Goal: Task Accomplishment & Management: Complete application form

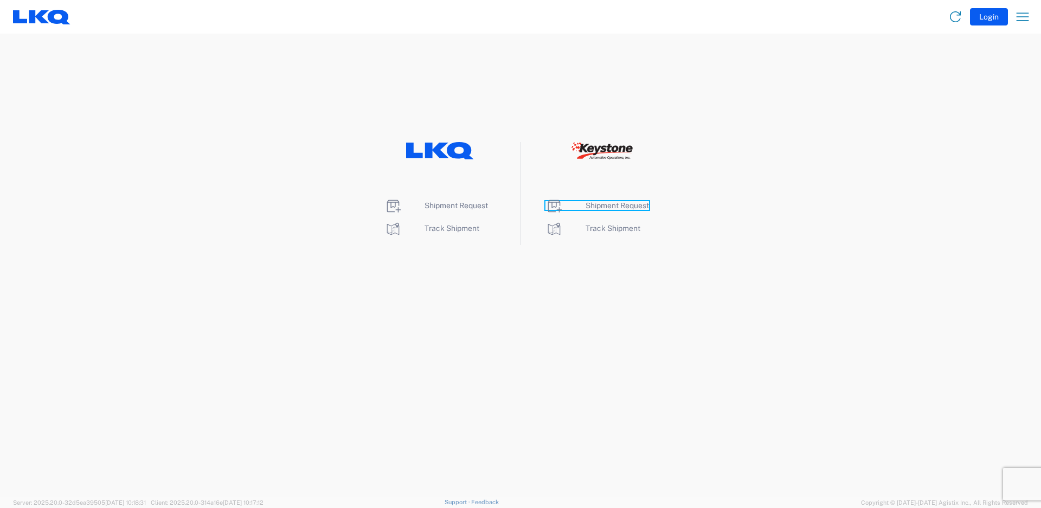
click at [634, 202] on span "Shipment Request" at bounding box center [617, 205] width 63 height 9
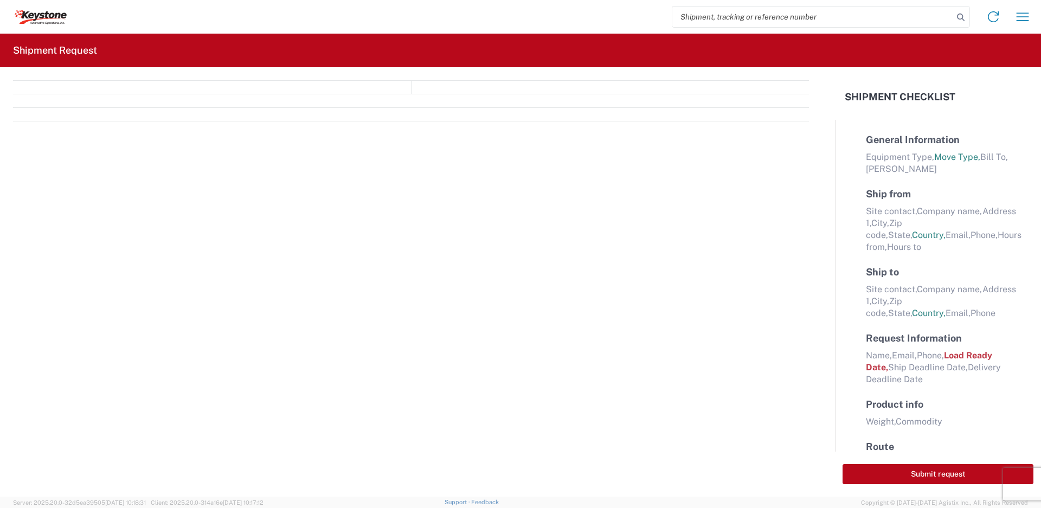
select select "FULL"
select select "LBS"
select select "IN"
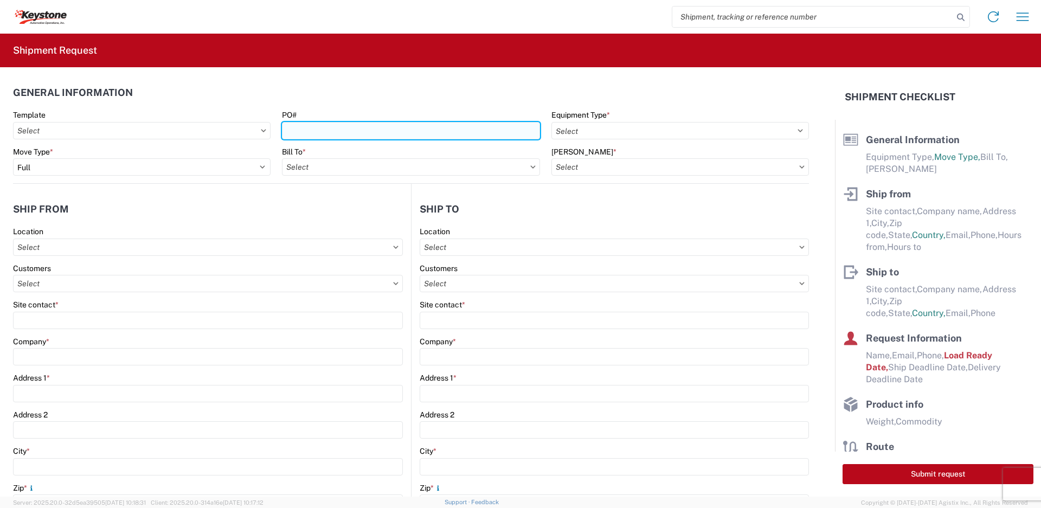
click at [352, 127] on input "PO#" at bounding box center [411, 130] width 258 height 17
type input "5099328, 464496, 465087"
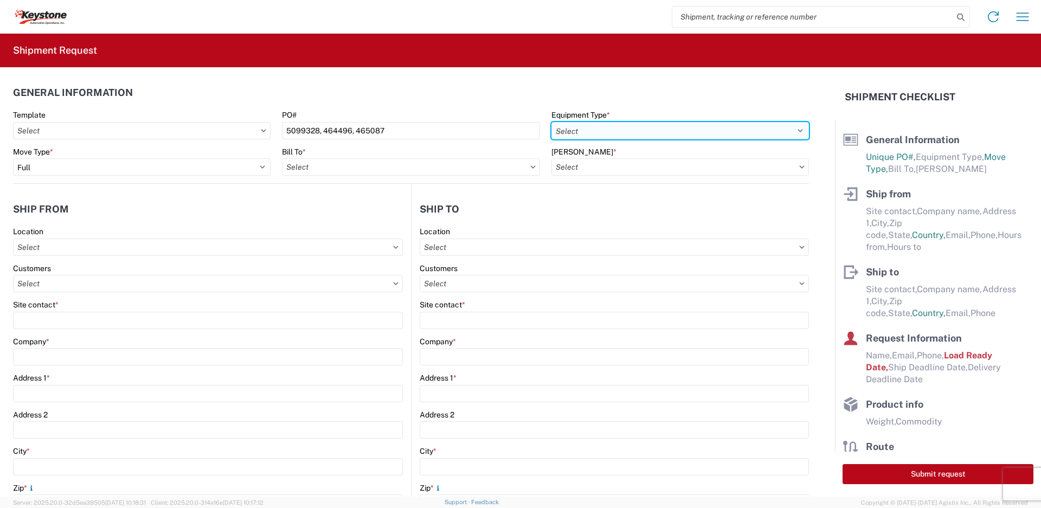
click at [620, 124] on select "Select 53’ Dry Van Flatbed Dropdeck (van) Lowboy (flatbed) Rail" at bounding box center [681, 130] width 258 height 17
select select "STDV"
click at [552, 122] on select "Select 53’ Dry Van Flatbed Dropdeck (van) Lowboy (flatbed) Rail" at bounding box center [681, 130] width 258 height 17
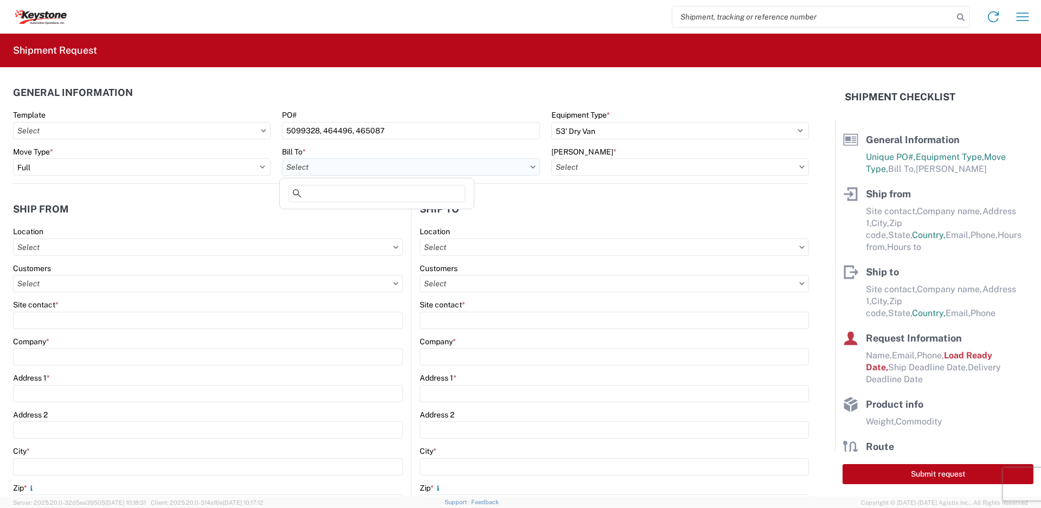
click at [309, 166] on input "text" at bounding box center [411, 166] width 258 height 17
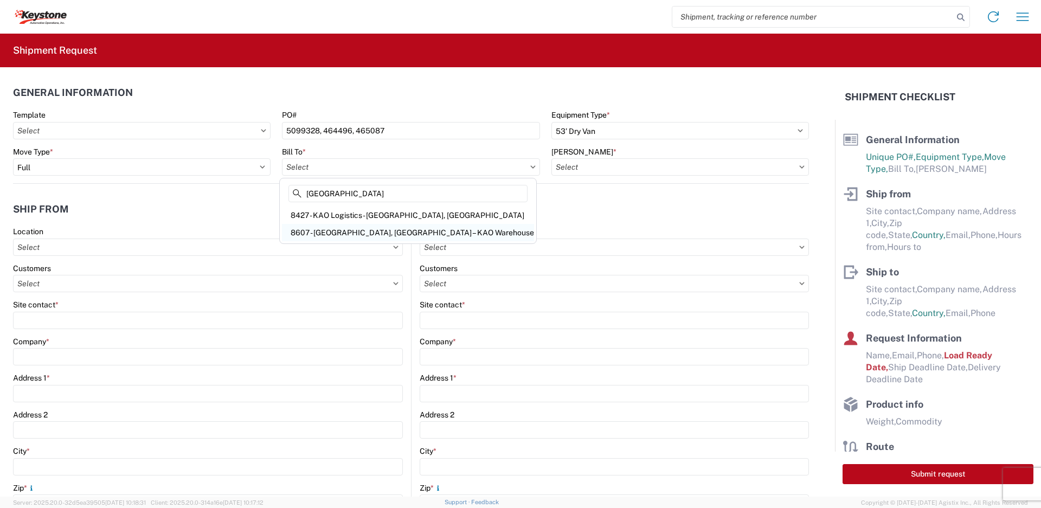
type input "[GEOGRAPHIC_DATA]"
click at [401, 233] on div "8607 - [GEOGRAPHIC_DATA], [GEOGRAPHIC_DATA] – KAO Warehouse" at bounding box center [408, 232] width 252 height 17
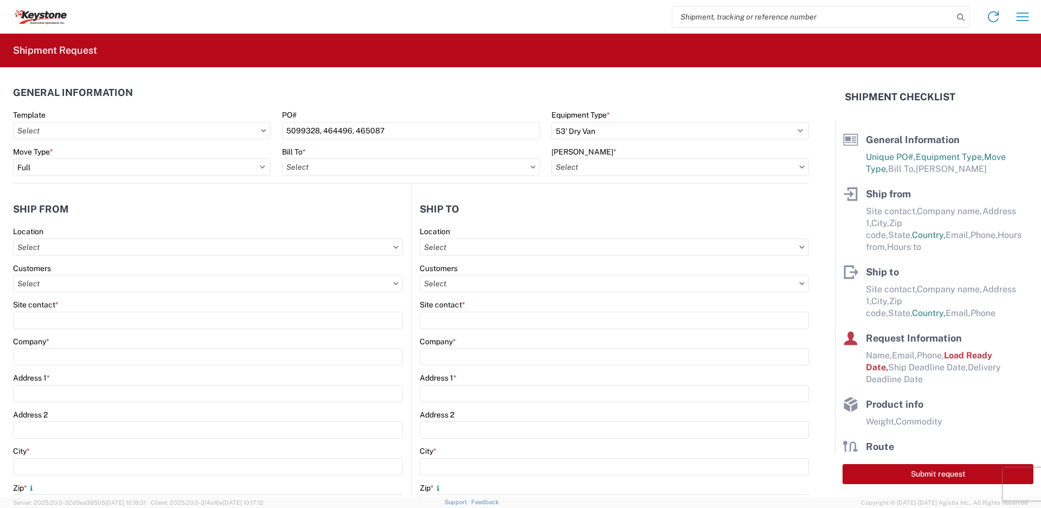
type input "8607 - [GEOGRAPHIC_DATA], [GEOGRAPHIC_DATA] – KAO Warehouse"
click at [647, 173] on input "text" at bounding box center [681, 166] width 258 height 17
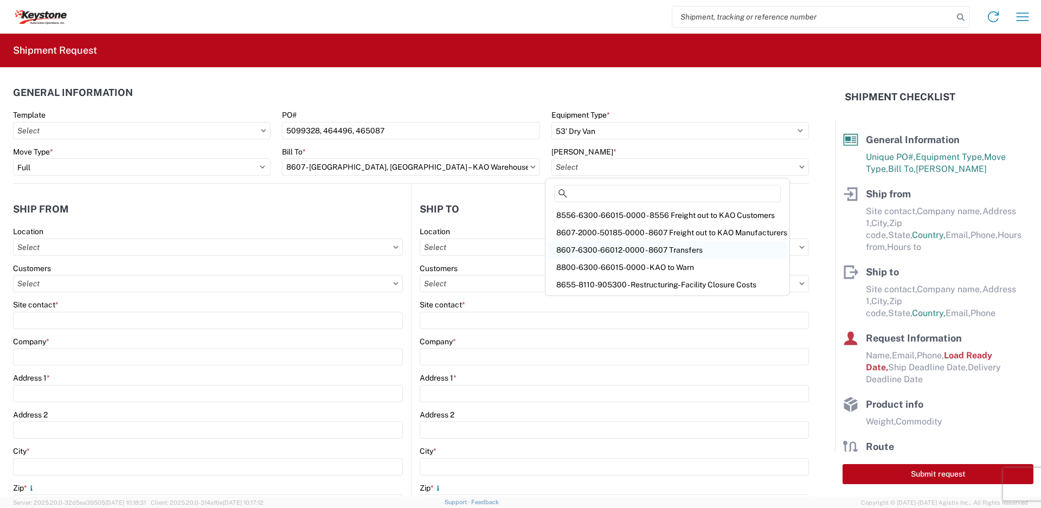
click at [703, 251] on div "8607-6300-66012-0000 - 8607 Transfers" at bounding box center [668, 249] width 240 height 17
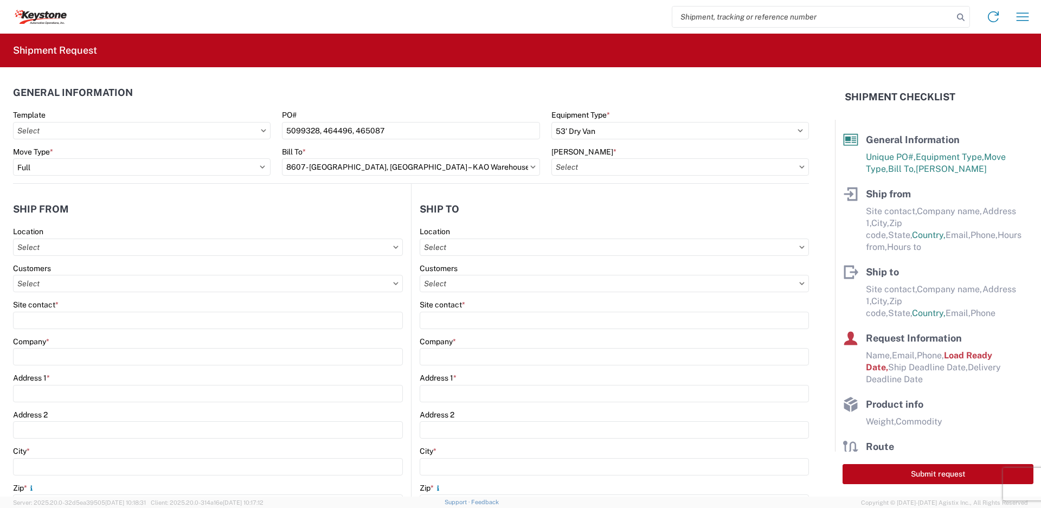
type input "8607-6300-66012-0000 - 8607 Transfers, 8607-6300-66012-0000 - 8607 Transfers"
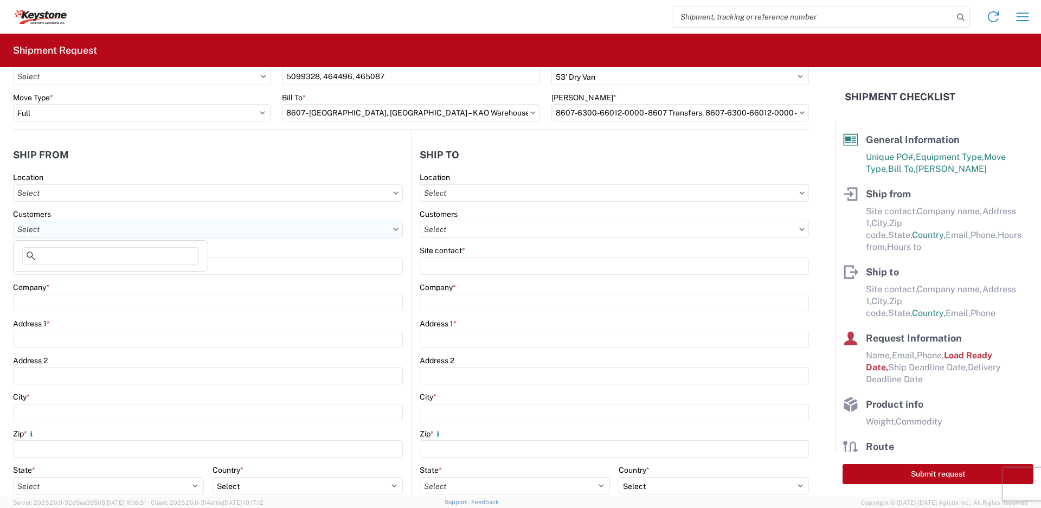
click at [114, 230] on input "text" at bounding box center [208, 229] width 390 height 17
type input "r"
type input "p"
click at [199, 196] on input "text" at bounding box center [208, 192] width 390 height 17
type input "r"
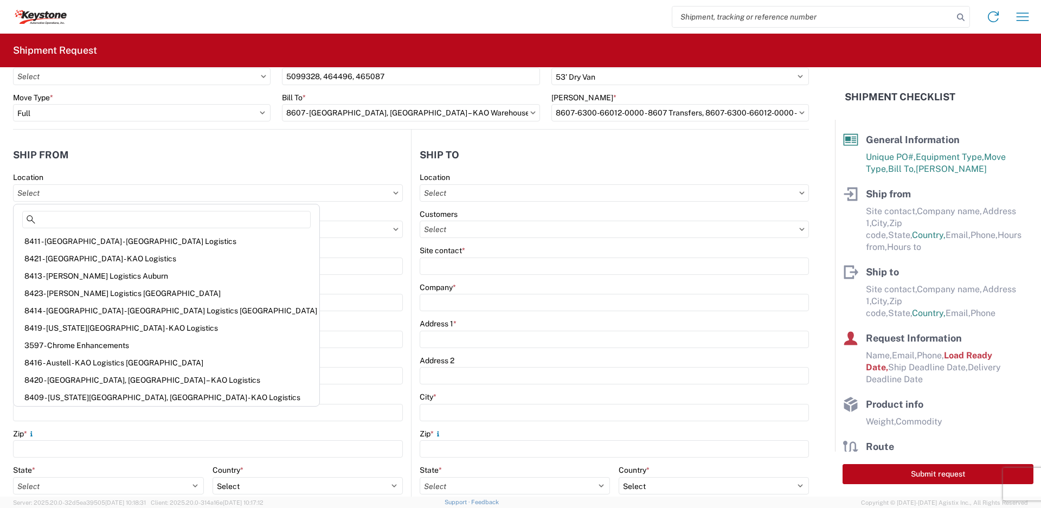
click at [235, 149] on header "Ship from" at bounding box center [212, 155] width 398 height 24
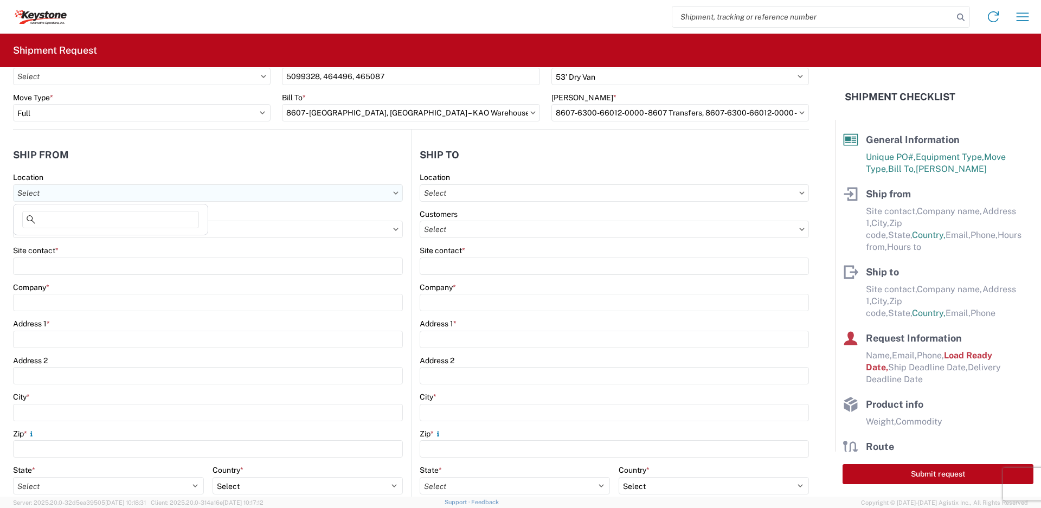
click at [215, 195] on input "text" at bounding box center [208, 192] width 390 height 17
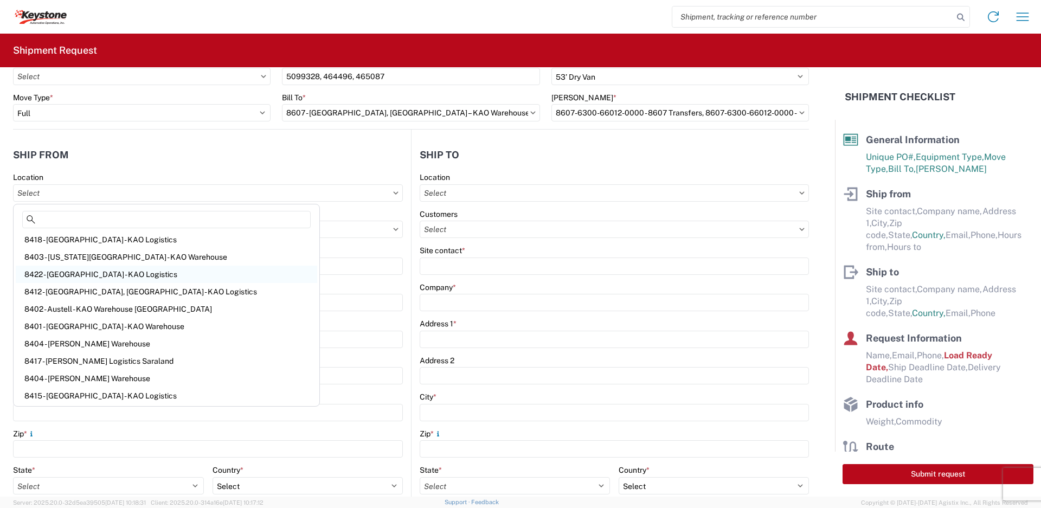
scroll to position [0, 0]
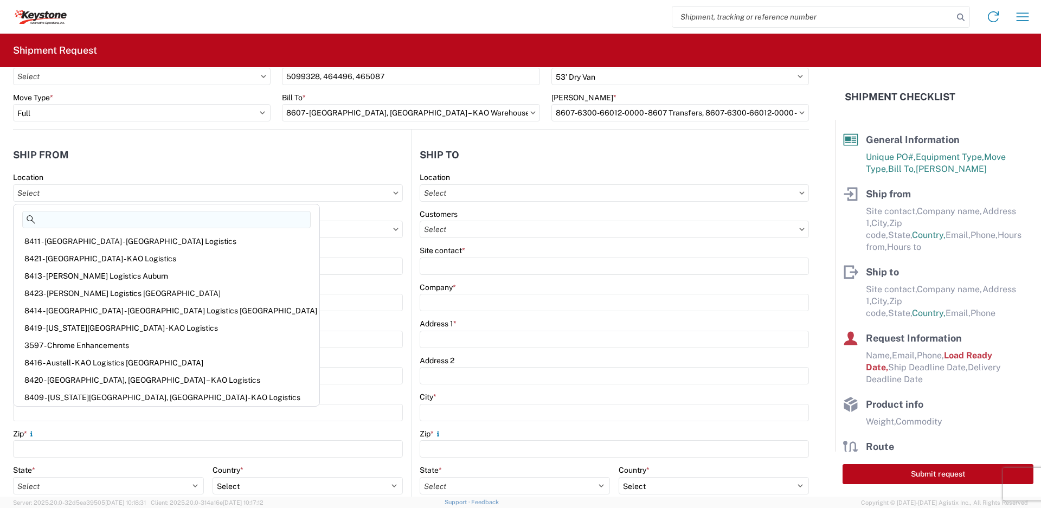
click at [139, 217] on input at bounding box center [166, 219] width 289 height 17
click at [273, 149] on header "Ship from" at bounding box center [212, 155] width 398 height 24
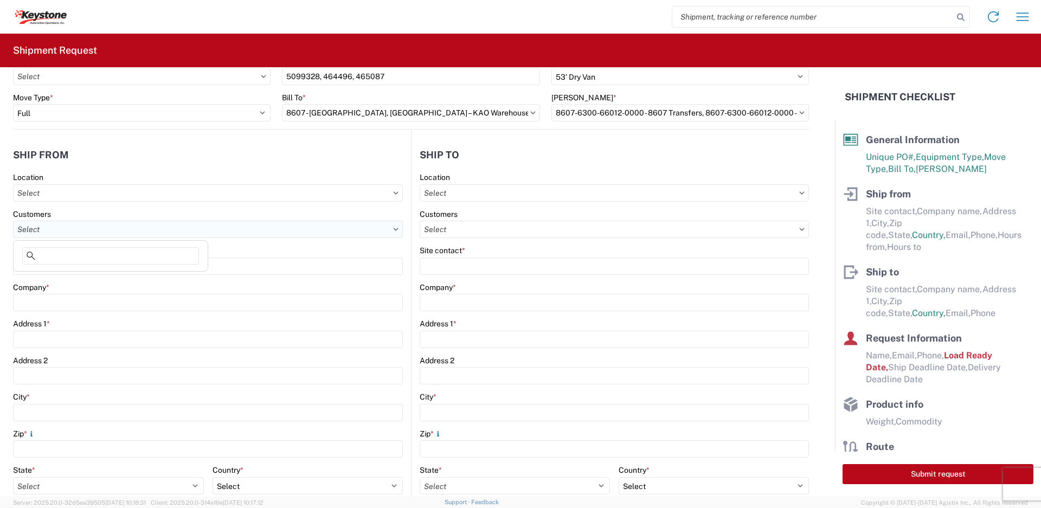
click at [218, 232] on input "text" at bounding box center [208, 229] width 390 height 17
click at [219, 196] on input "text" at bounding box center [208, 192] width 390 height 17
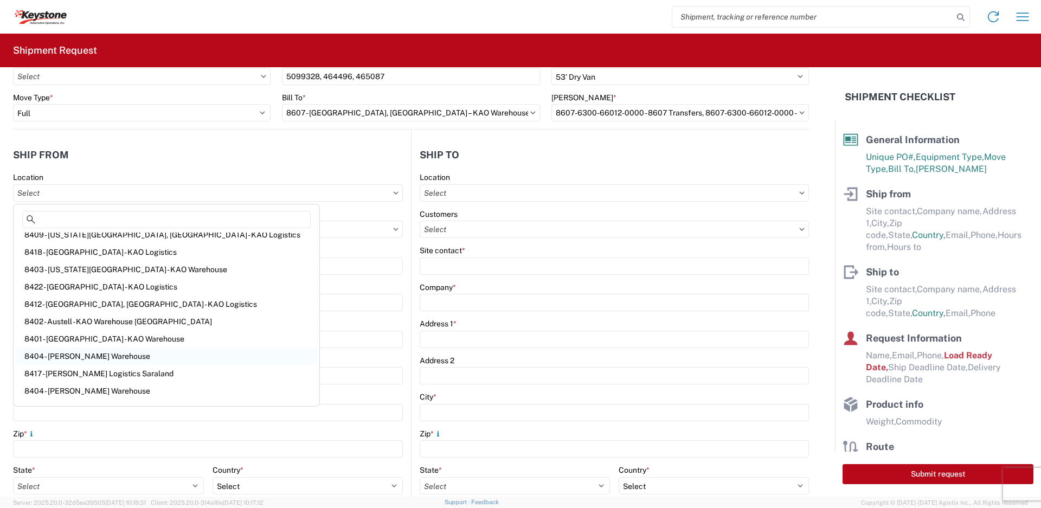
scroll to position [175, 0]
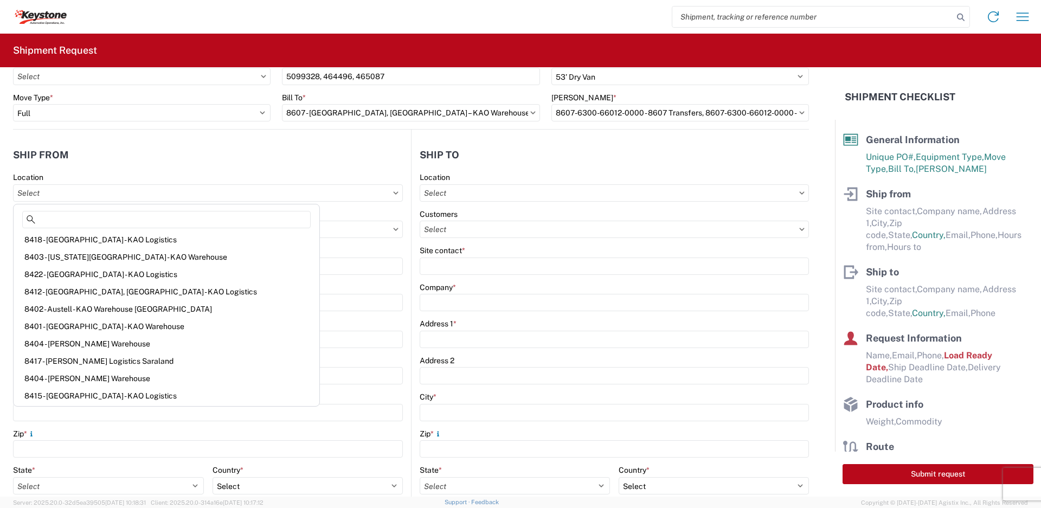
click at [270, 159] on header "Ship from" at bounding box center [212, 155] width 398 height 24
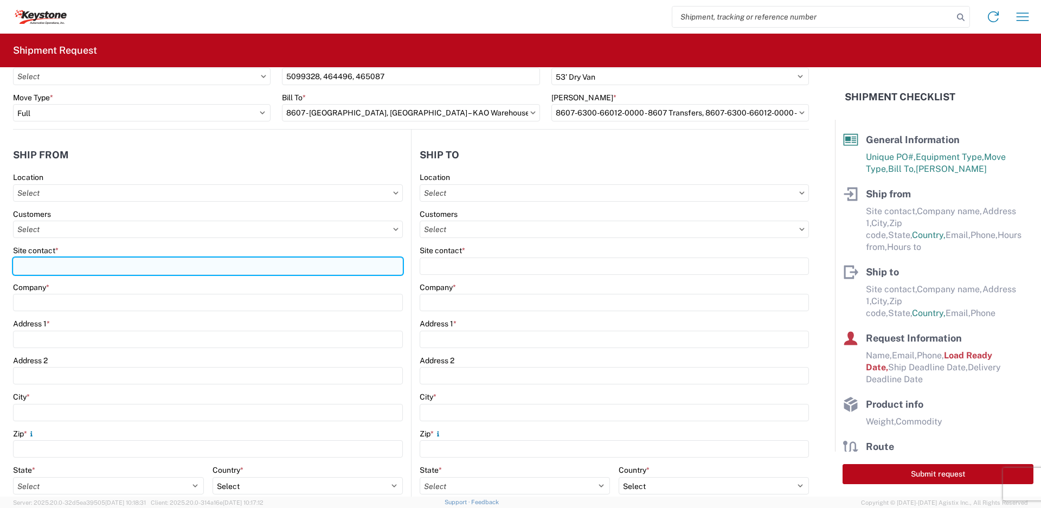
click at [172, 264] on input "Site contact *" at bounding box center [208, 266] width 390 height 17
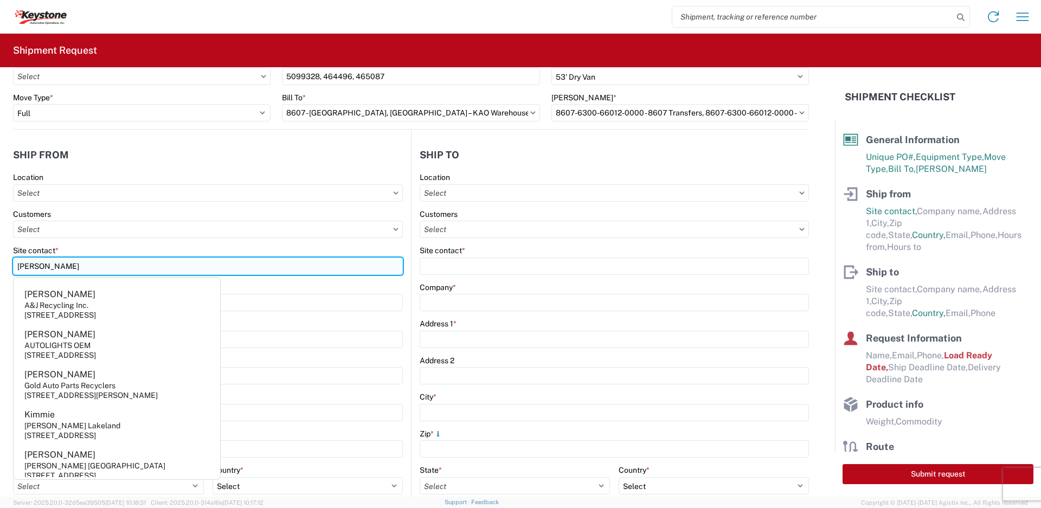
type input "[PERSON_NAME]"
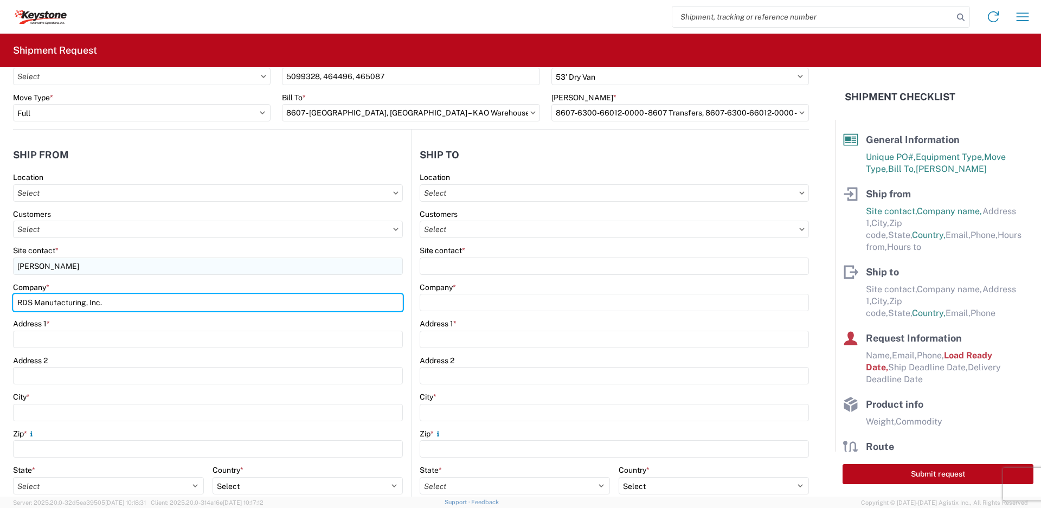
type input "RDS Manufacturing, Inc."
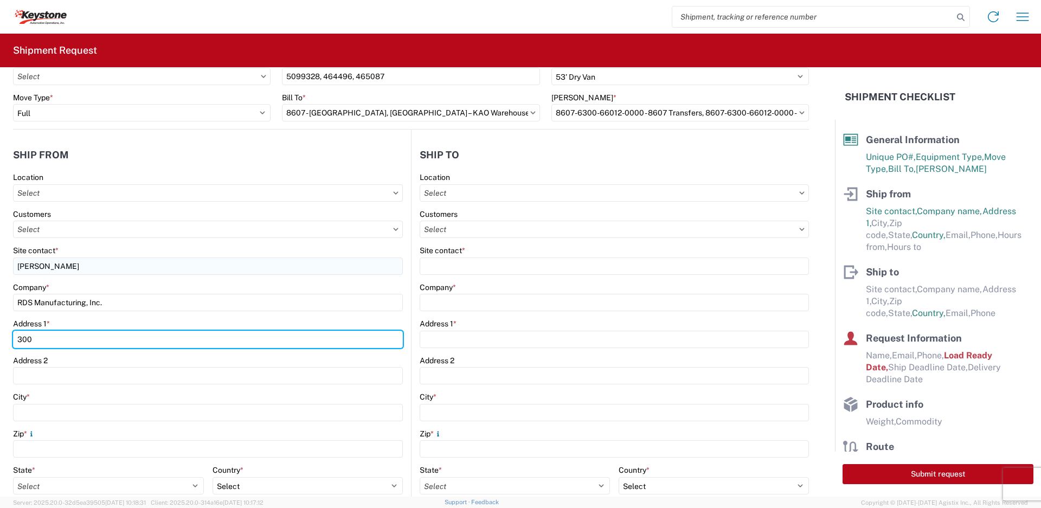
type input "[STREET_ADDRESS]"
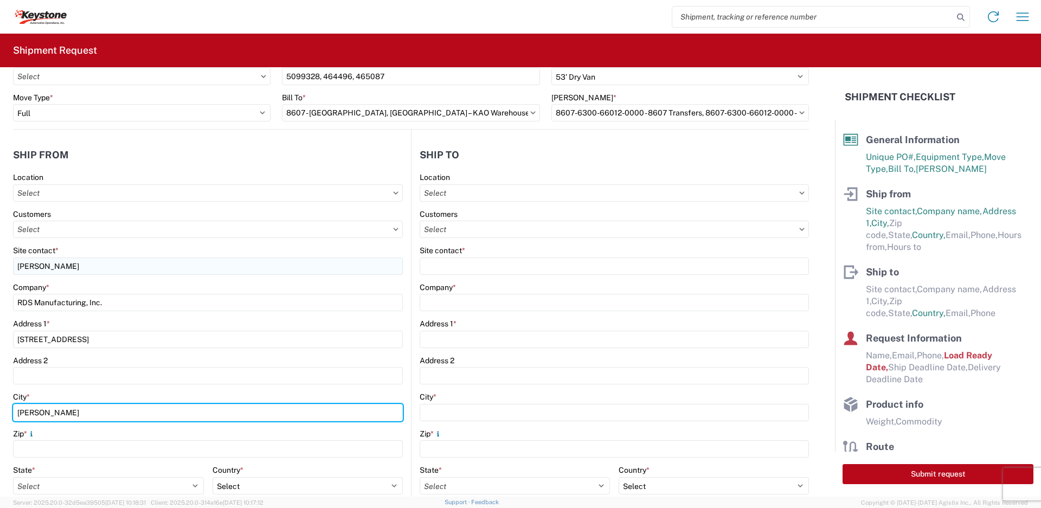
type input "Perry"
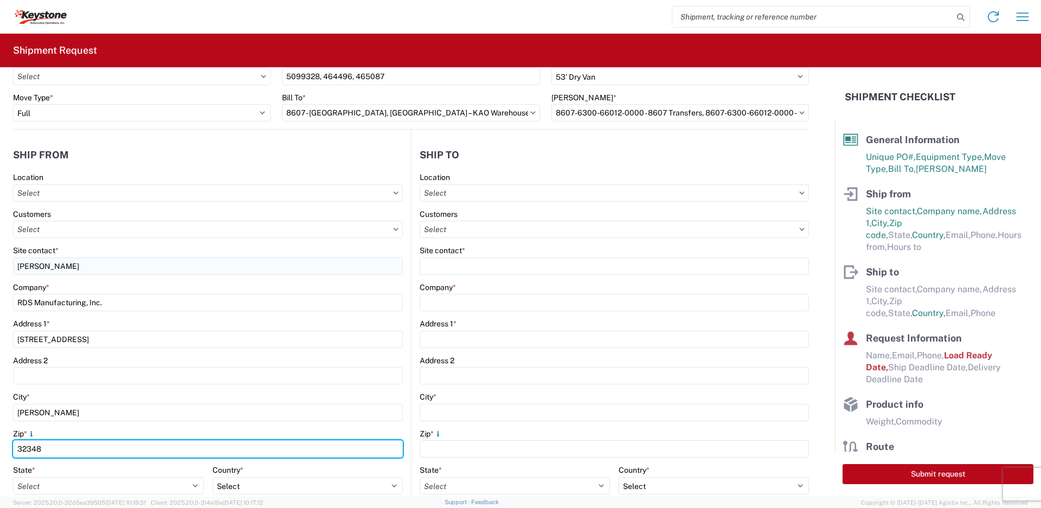
type input "32348"
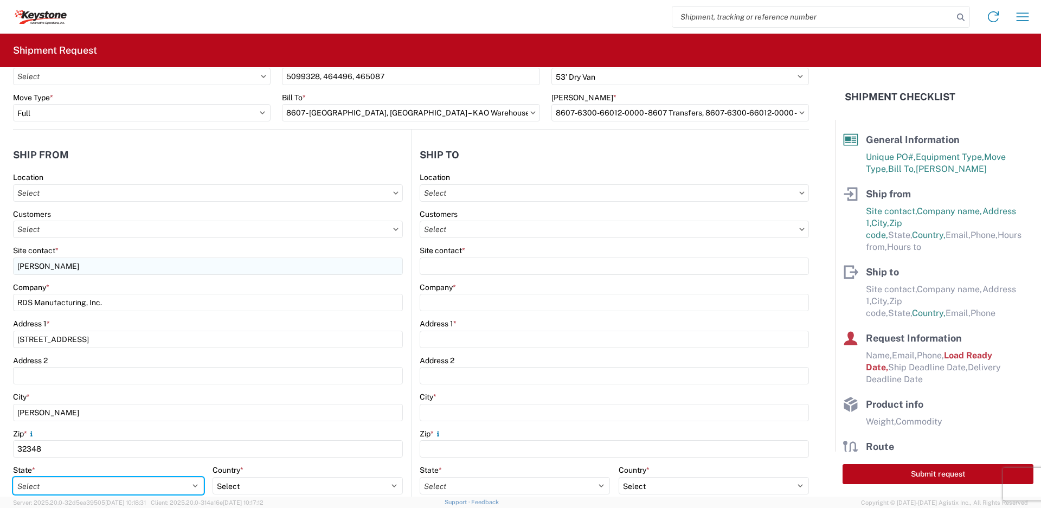
select select "FL"
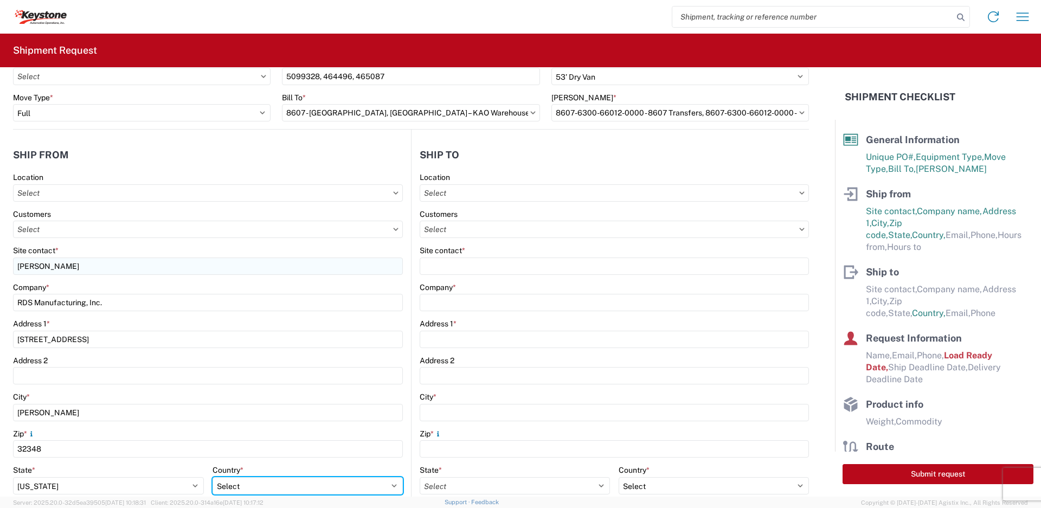
select select "US"
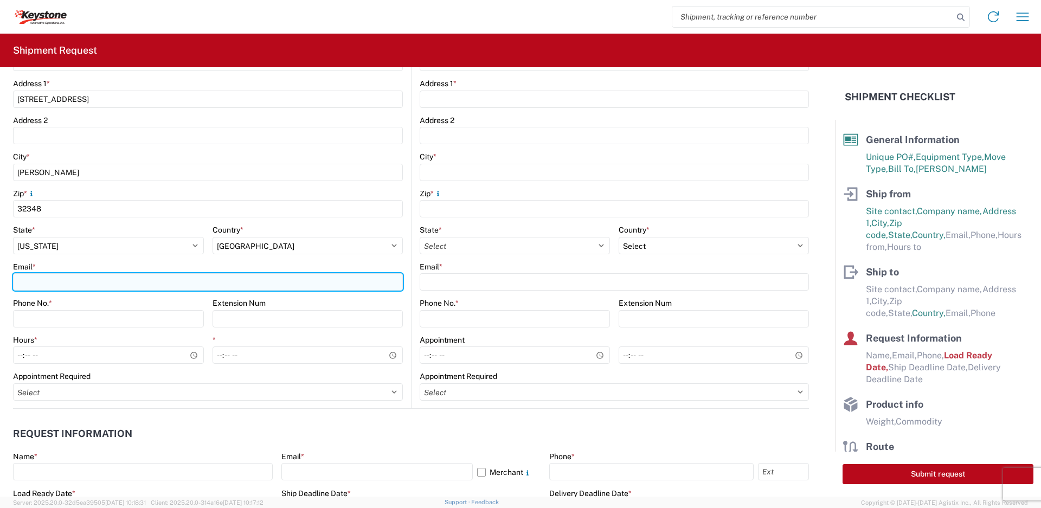
type input "mfultz@rdsaluminum.com"
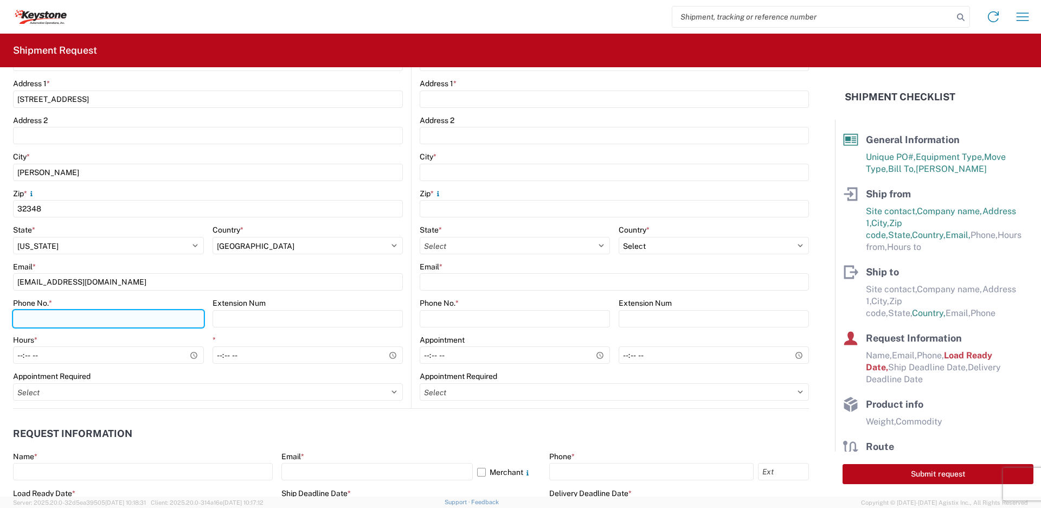
click at [144, 324] on input "Phone No. *" at bounding box center [108, 318] width 191 height 17
type input "850-584-6898"
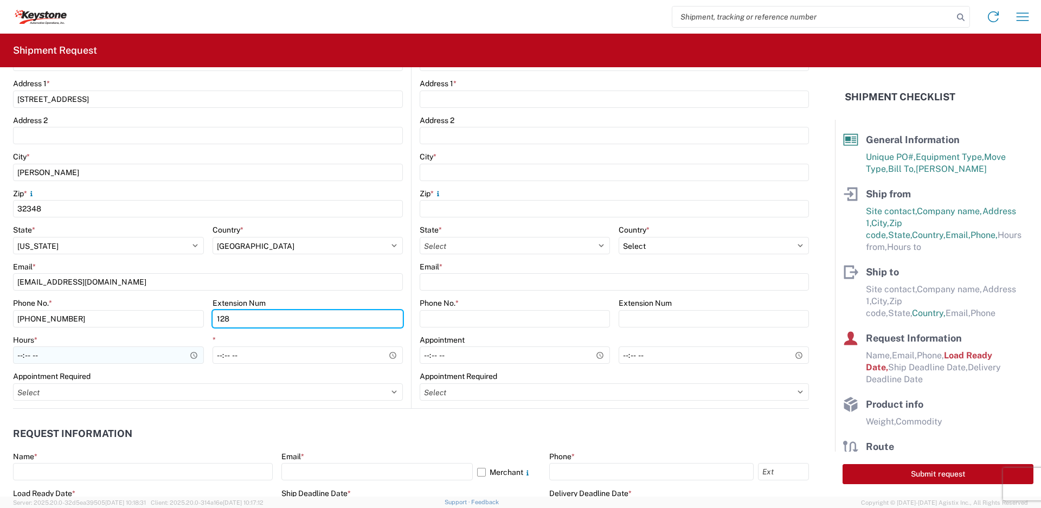
type input "128"
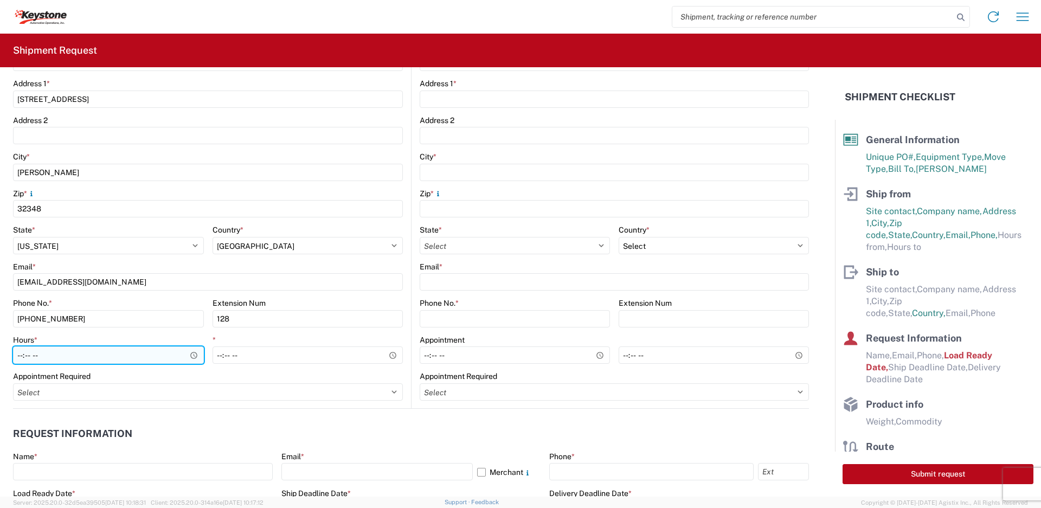
type input "08:00"
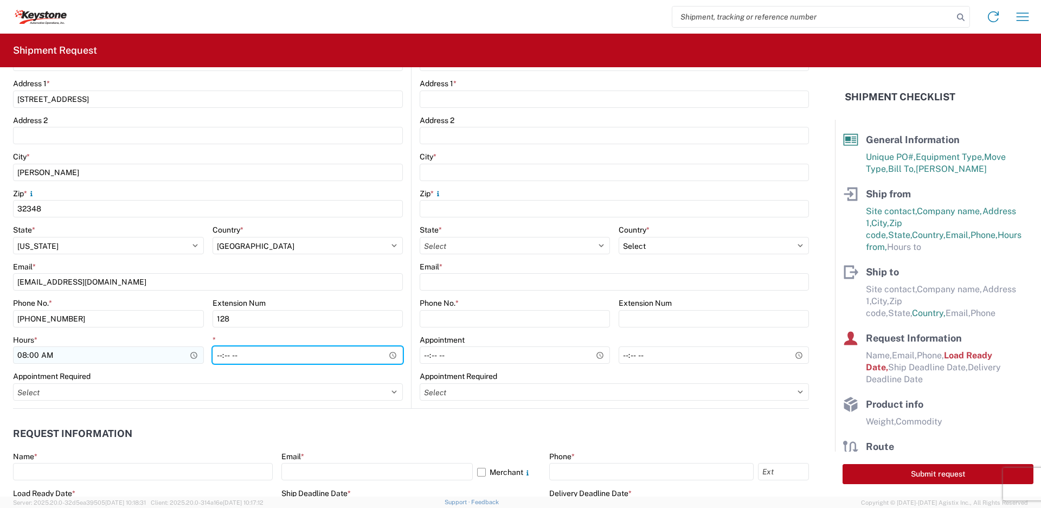
type input "16:00"
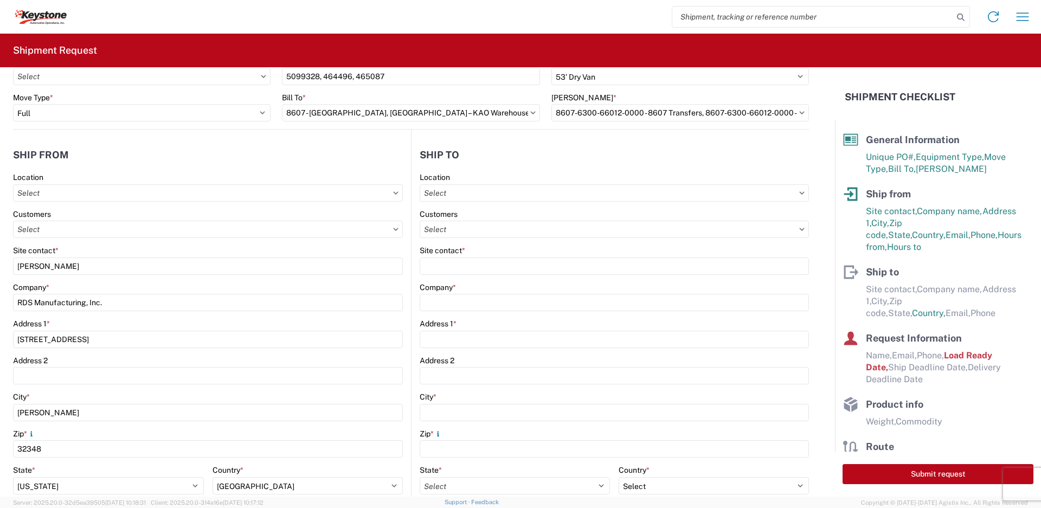
scroll to position [0, 0]
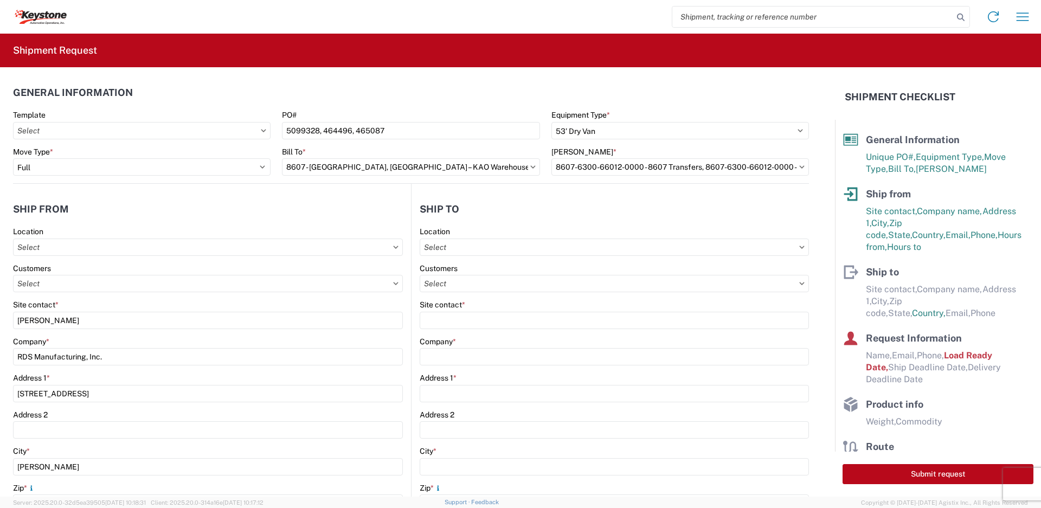
click at [450, 95] on header "General Information" at bounding box center [411, 92] width 796 height 24
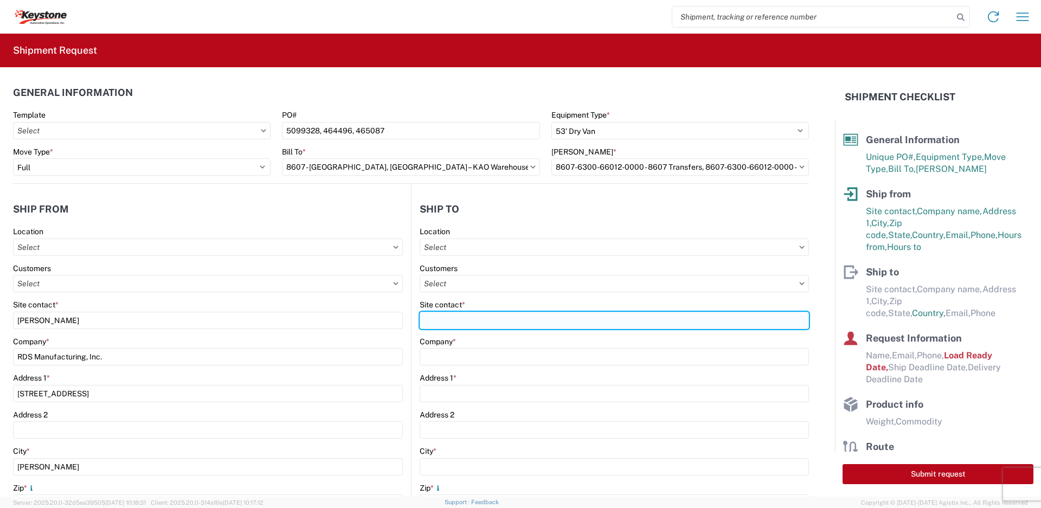
click at [445, 316] on input "Site contact *" at bounding box center [614, 320] width 389 height 17
paste input "Kristina Bishop"
type input "Kristina Bishop"
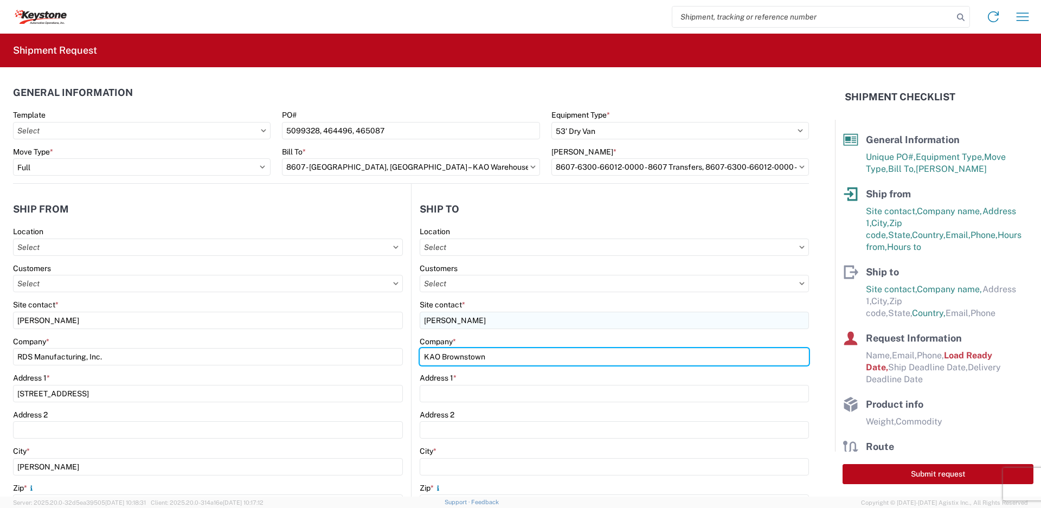
type input "KAO Brownstown"
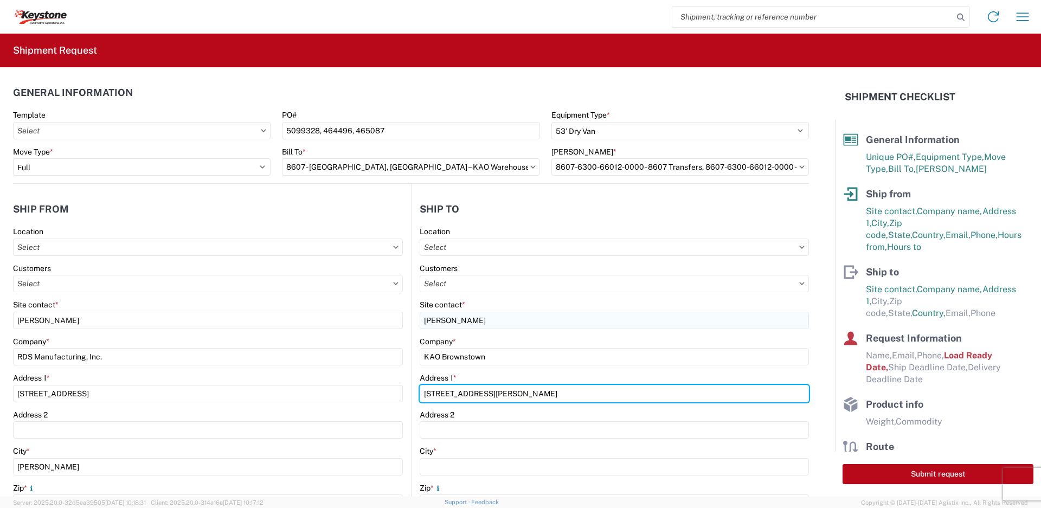
type input "17950 Dix Toledo Hwy"
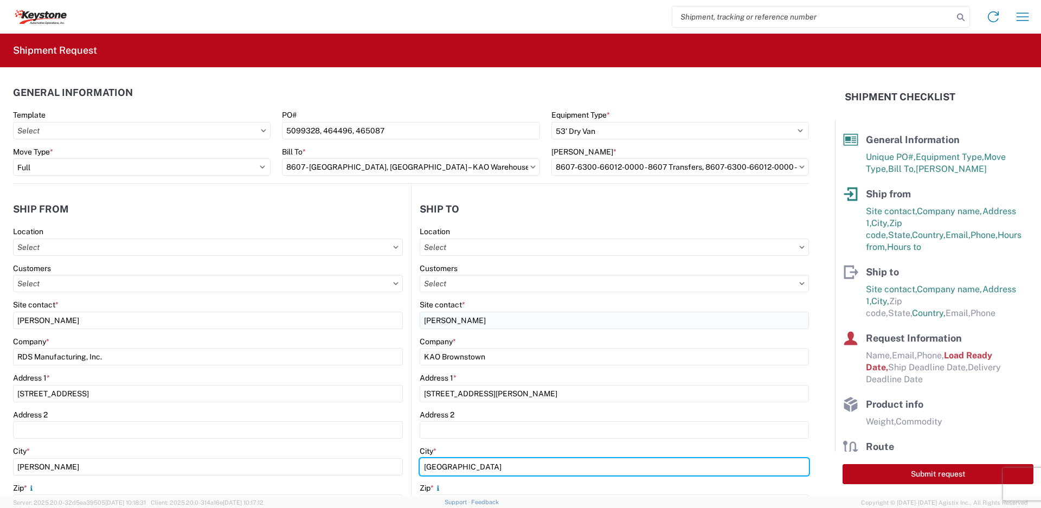
type input "Brownstown"
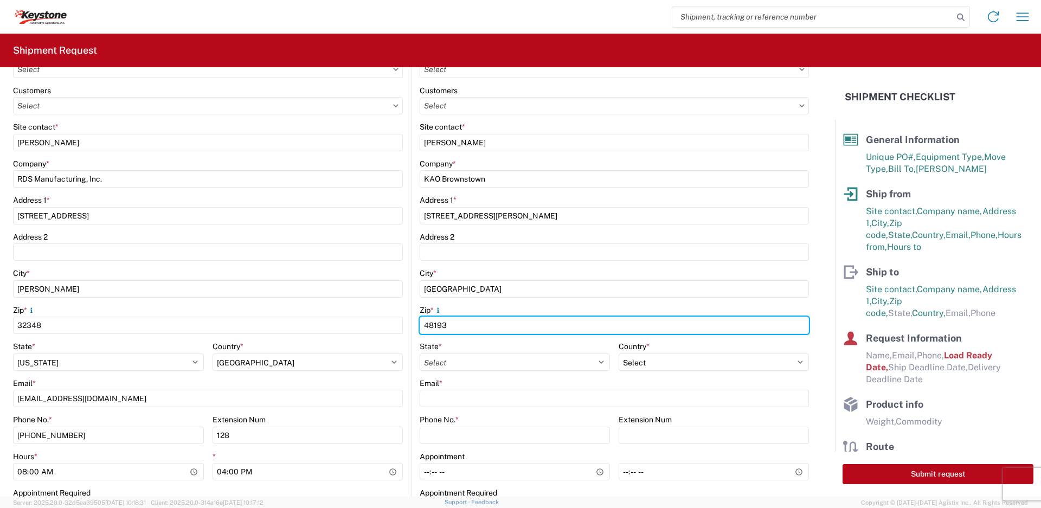
scroll to position [232, 0]
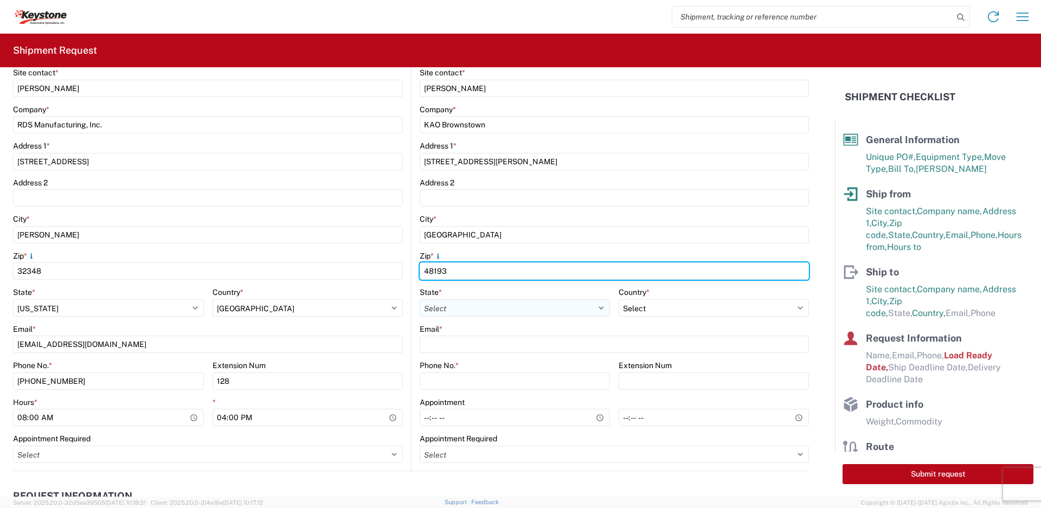
type input "48193"
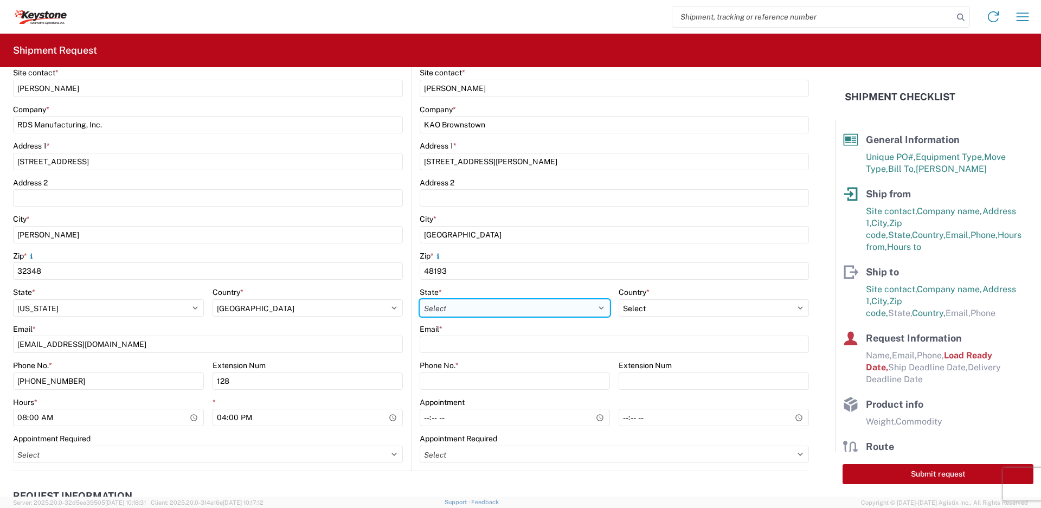
click at [578, 312] on select "Select Alabama Alaska Arizona Arkansas Armed Forces Americas Armed Forces Europ…" at bounding box center [515, 307] width 190 height 17
select select "MI"
click at [420, 299] on select "Select Alabama Alaska Arizona Arkansas Armed Forces Americas Armed Forces Europ…" at bounding box center [515, 307] width 190 height 17
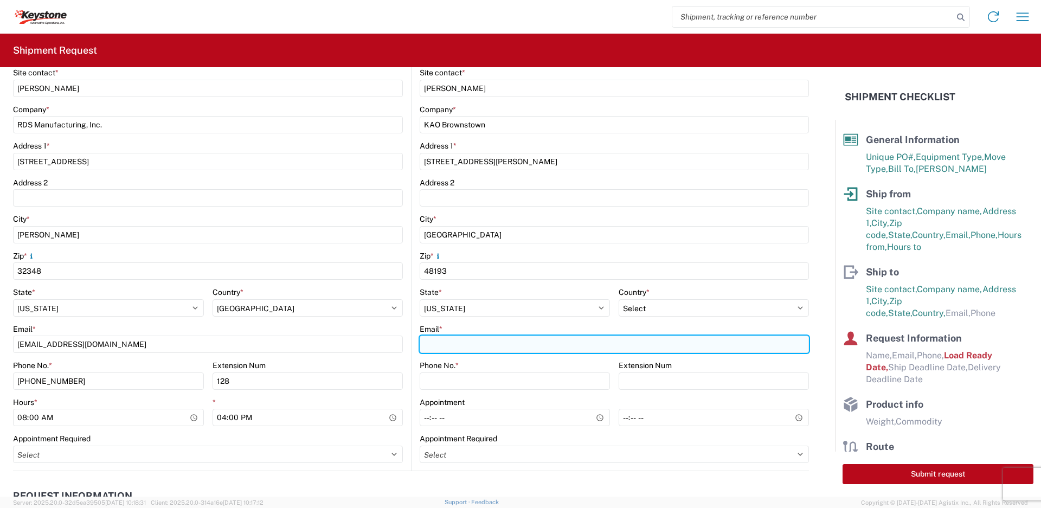
click at [514, 345] on input "Email *" at bounding box center [614, 344] width 389 height 17
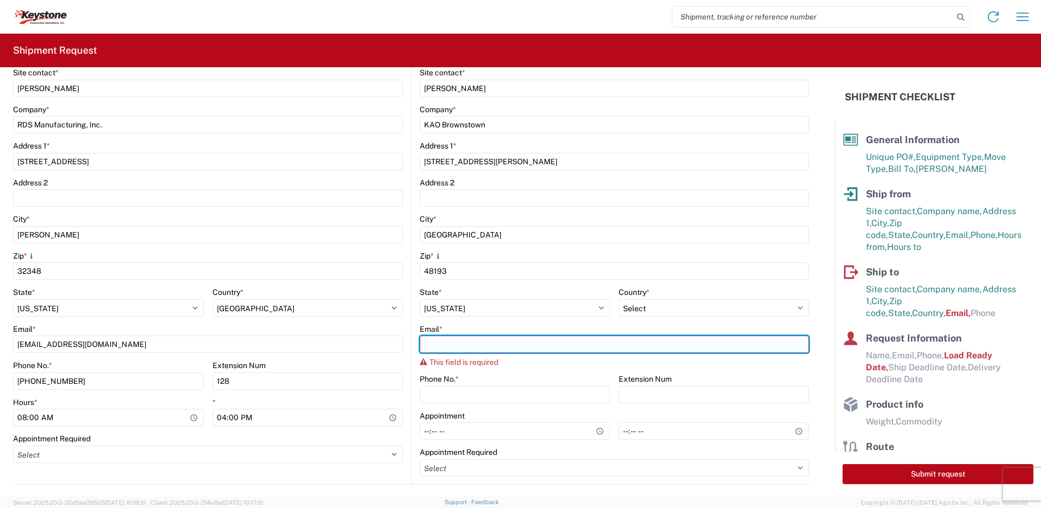
paste input "KeyMI-Appt@key-stone.com"
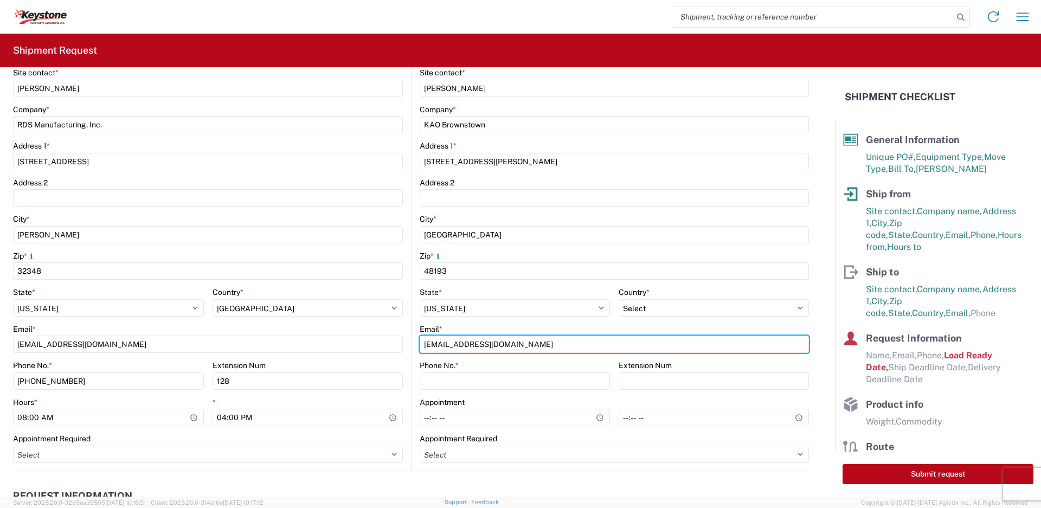
type input "KeyMI-Appt@key-stone.com"
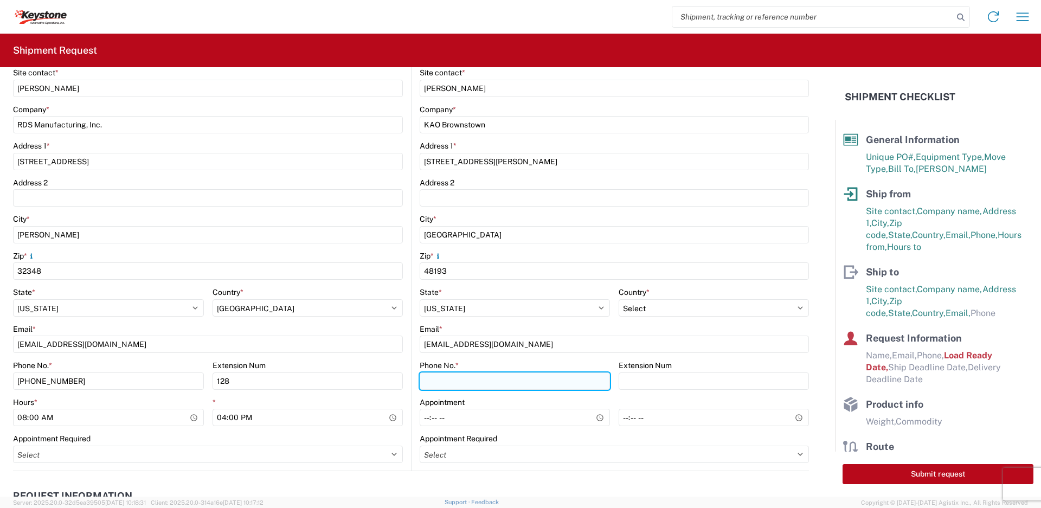
paste input "570-655-4514"
type input "570-655-4514"
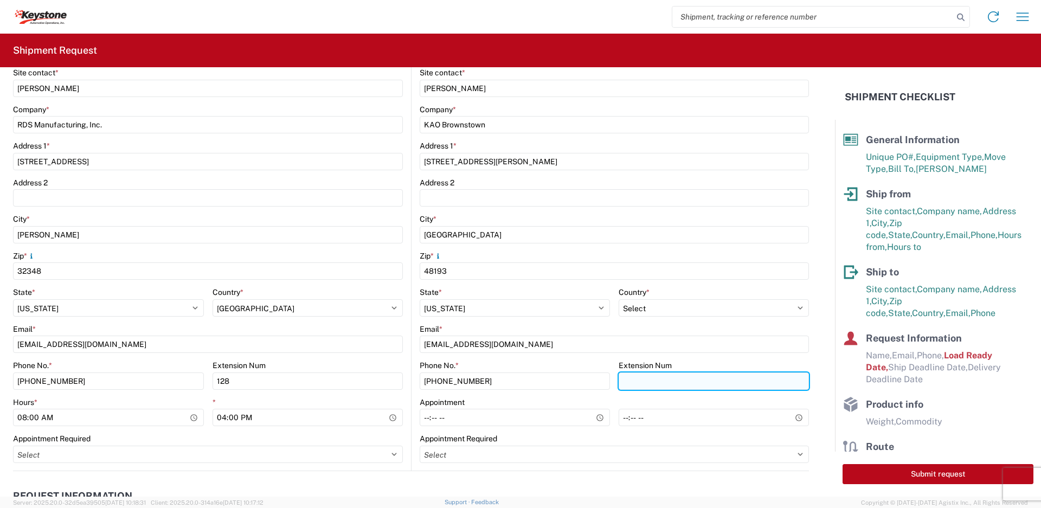
click at [656, 383] on input "Extension Num" at bounding box center [714, 381] width 190 height 17
type input "3960"
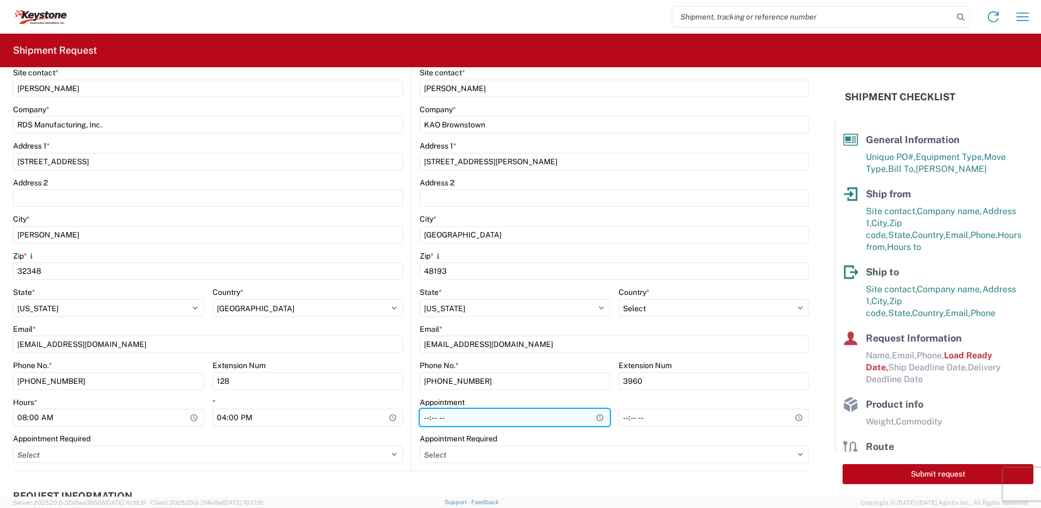
click at [594, 415] on input "Hours *" at bounding box center [515, 417] width 190 height 17
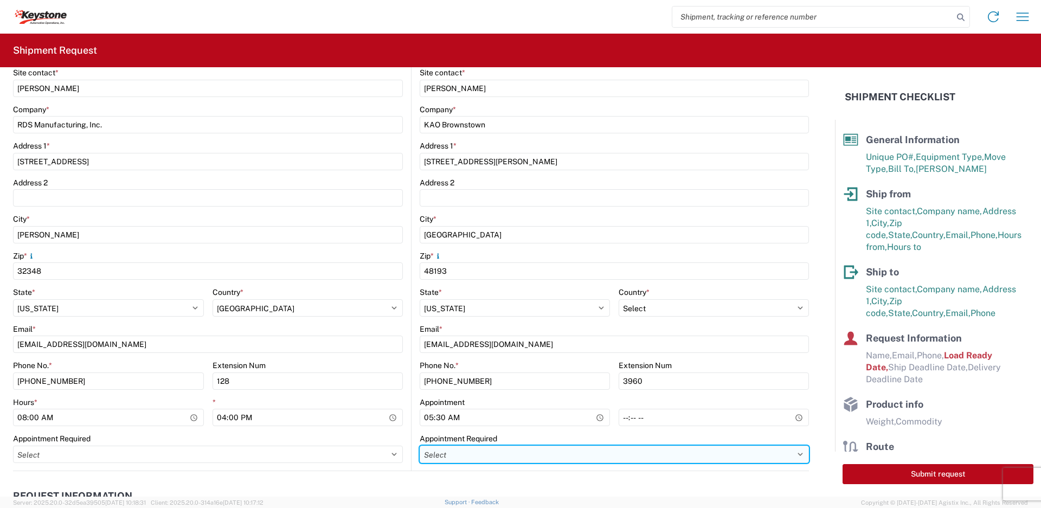
type input "05:30"
click at [445, 453] on select "Select Appt Required Appt Not Required Appt - First available" at bounding box center [614, 454] width 389 height 17
select select "apptRequired"
click at [420, 446] on select "Select Appt Required Appt Not Required Appt - First available" at bounding box center [614, 454] width 389 height 17
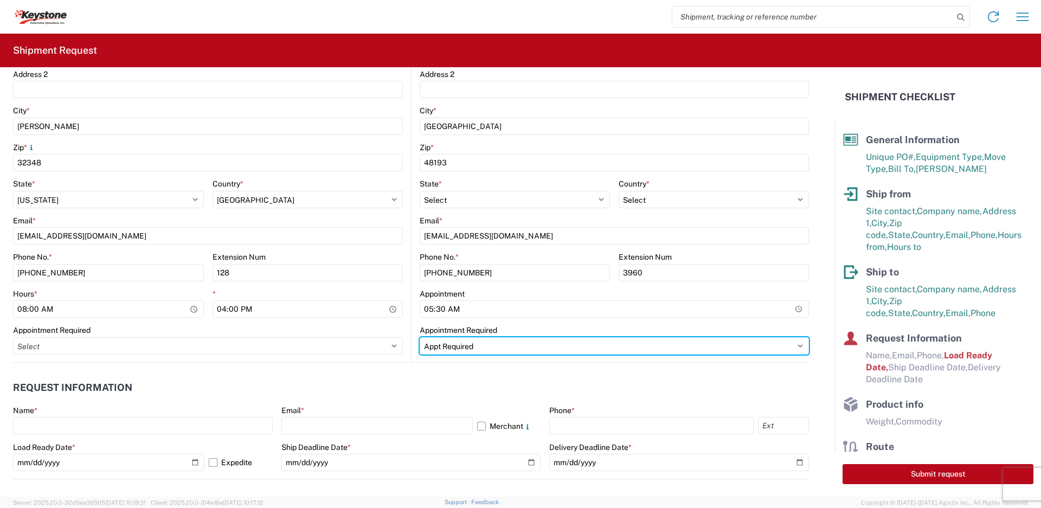
scroll to position [395, 0]
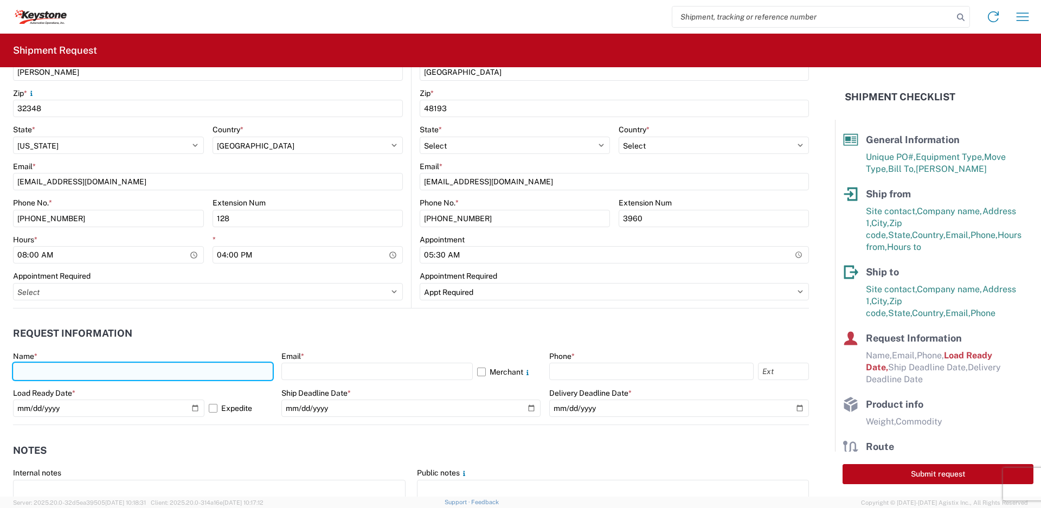
click at [209, 372] on input "text" at bounding box center [143, 371] width 260 height 17
type input "Michael Fultz"
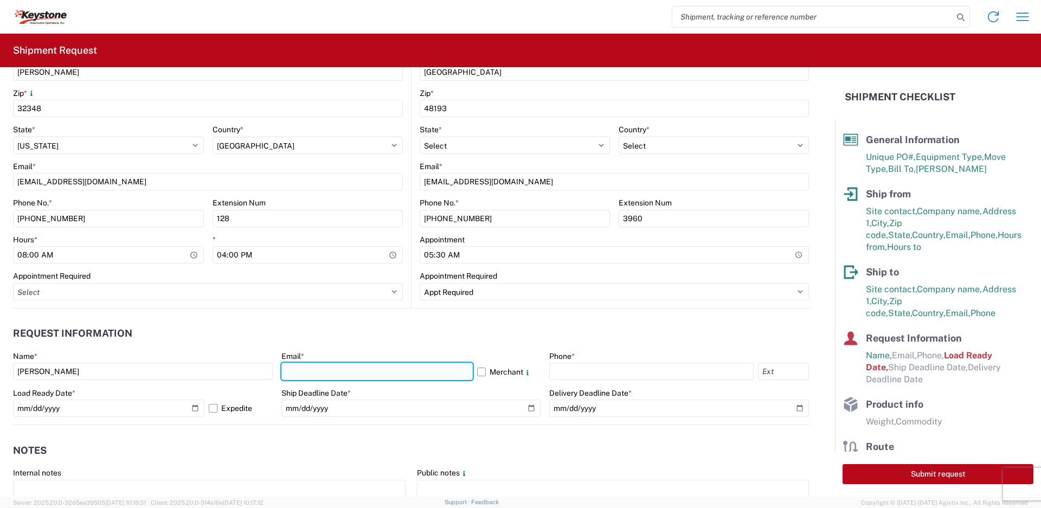
click at [320, 369] on input "text" at bounding box center [376, 371] width 191 height 17
type input "mfultz@rdsaluminum.com"
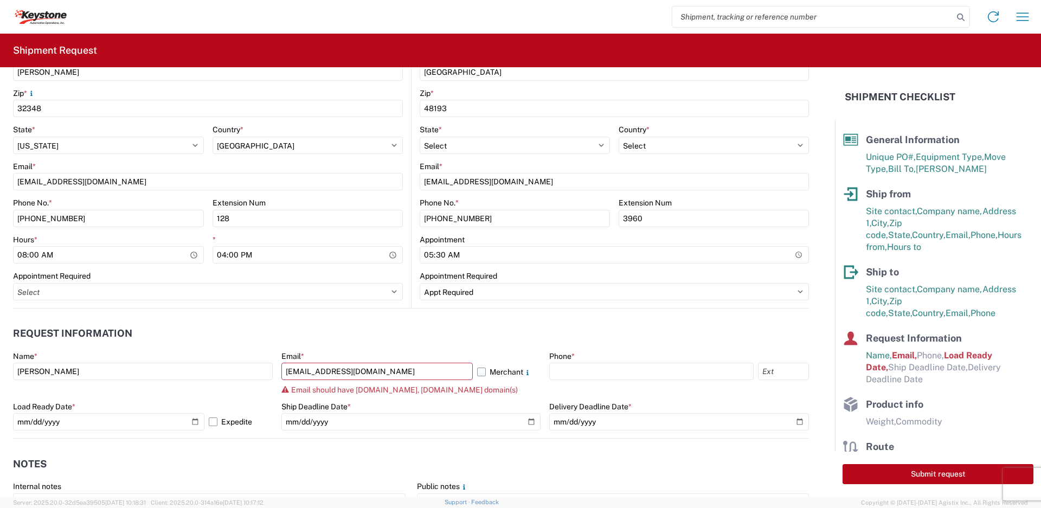
click at [477, 373] on label "Merchant" at bounding box center [509, 371] width 64 height 17
click at [0, 0] on input "Merchant" at bounding box center [0, 0] width 0 height 0
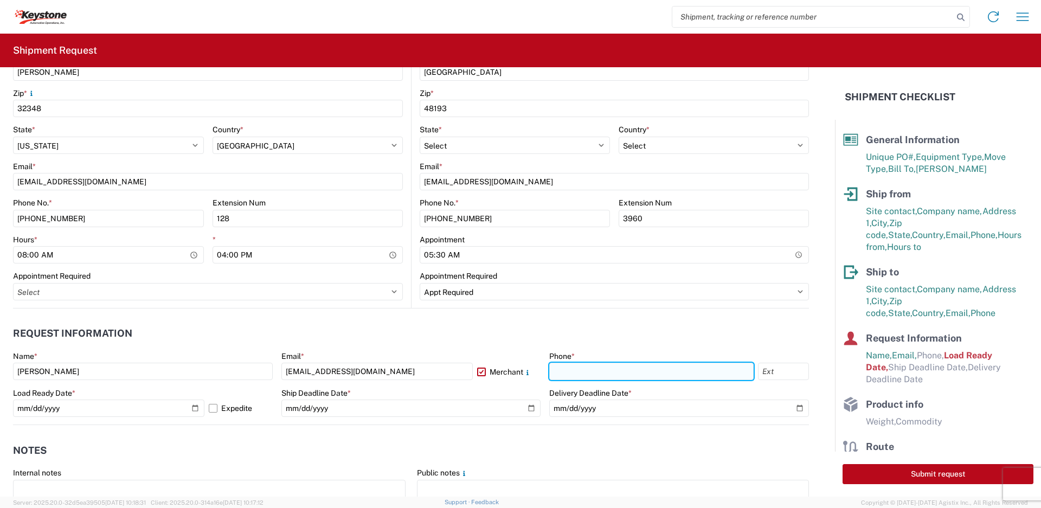
click at [636, 377] on input "text" at bounding box center [651, 371] width 204 height 17
type input "850-584-6898"
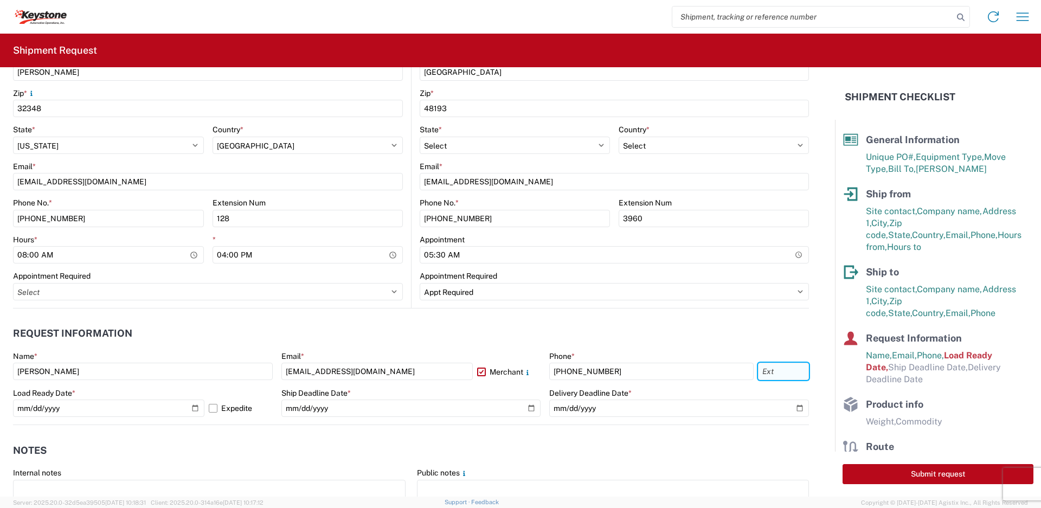
click at [784, 369] on input "text" at bounding box center [783, 371] width 51 height 17
type input "128"
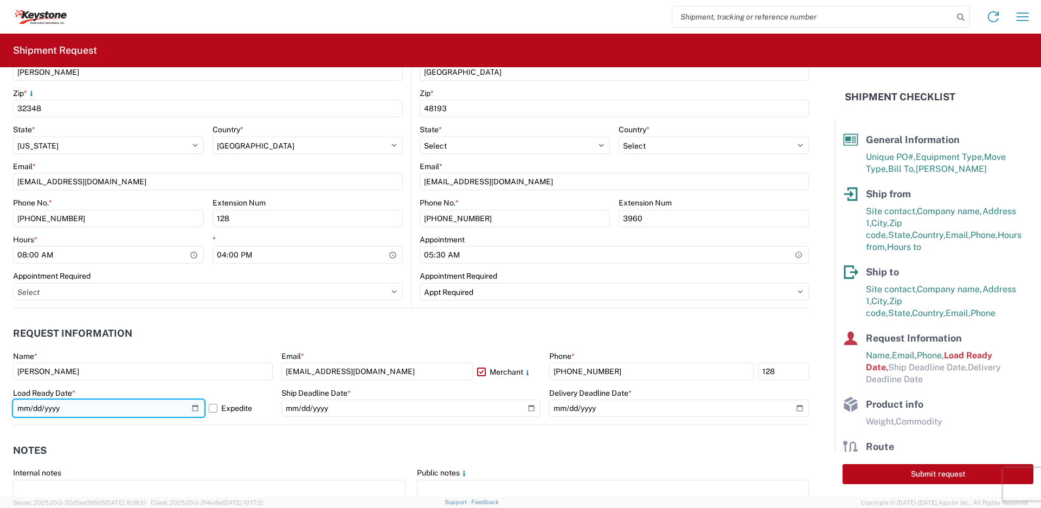
click at [195, 409] on input "2025-10-10" at bounding box center [108, 408] width 191 height 17
type input "2025-10-14"
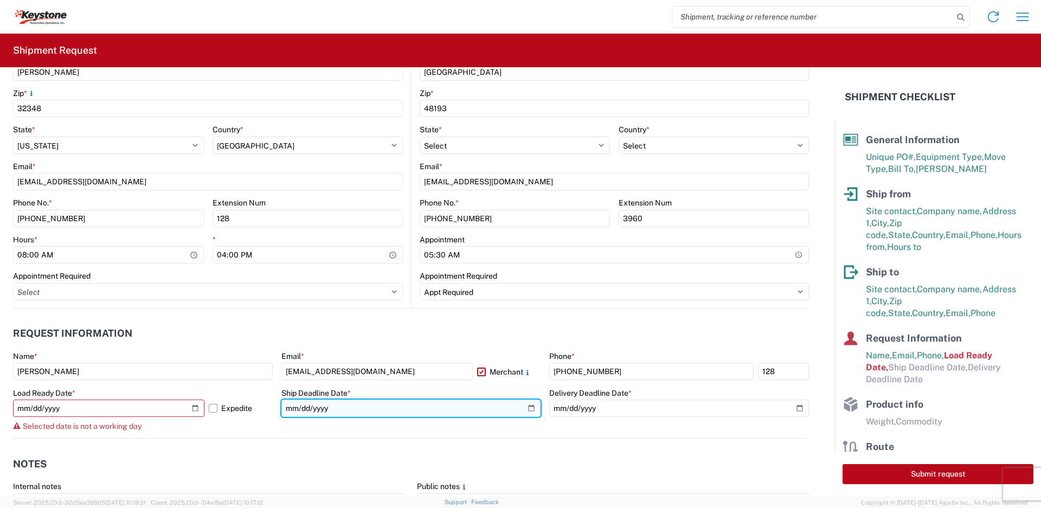
click at [525, 407] on input "date" at bounding box center [411, 408] width 260 height 17
drag, startPoint x: 523, startPoint y: 409, endPoint x: 425, endPoint y: 411, distance: 98.7
click at [521, 410] on input "2025-10-16" at bounding box center [411, 408] width 260 height 17
type input "2025-10-14"
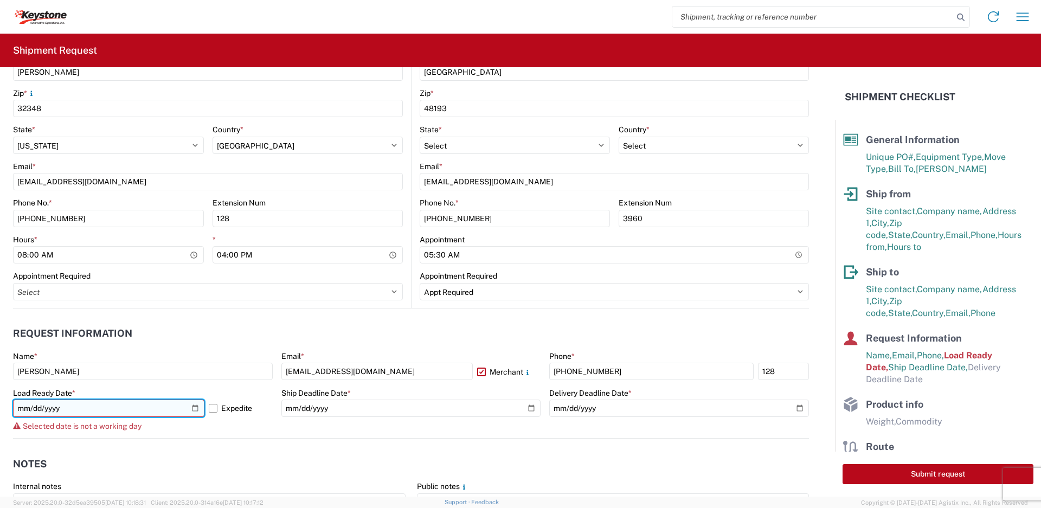
click at [195, 407] on input "2025-10-14" at bounding box center [108, 408] width 191 height 17
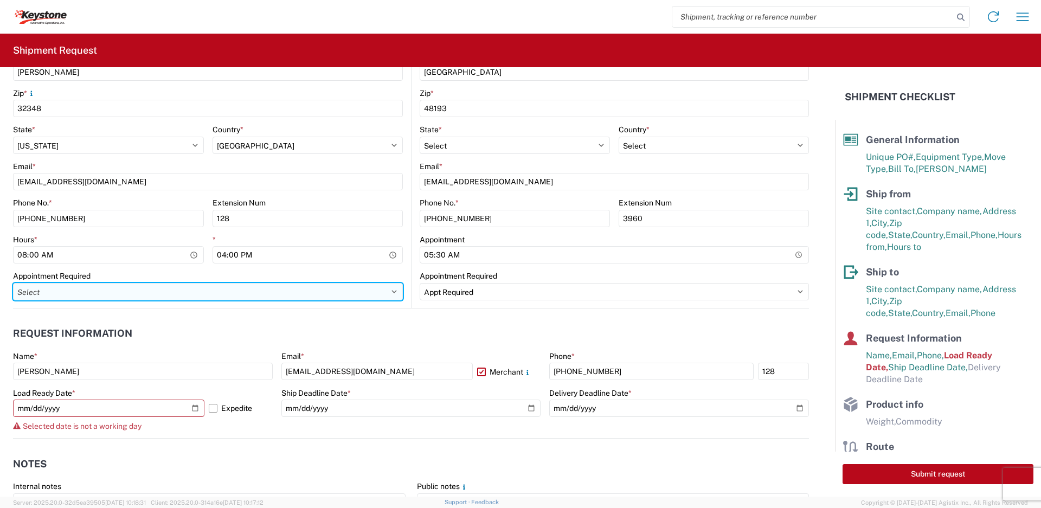
click at [394, 290] on select "Select Appt Required Appt Not Required Appt - First available" at bounding box center [208, 291] width 390 height 17
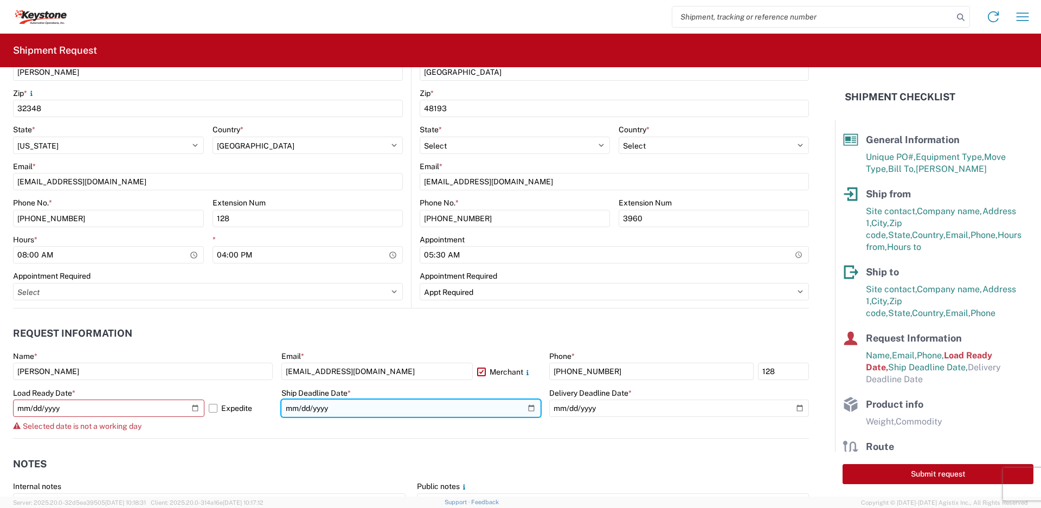
click at [524, 403] on input "2025-10-14" at bounding box center [411, 408] width 260 height 17
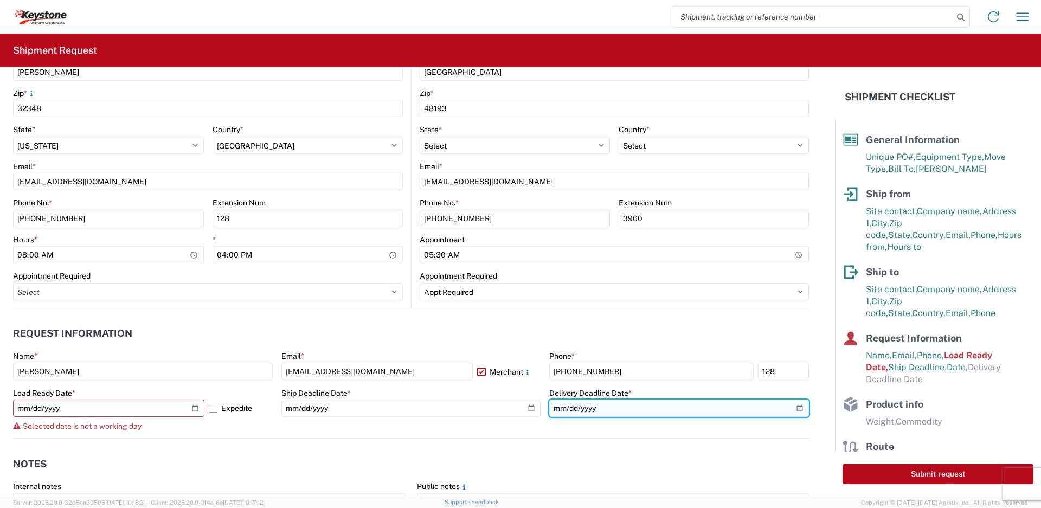
click at [790, 406] on input "date" at bounding box center [679, 408] width 260 height 17
type input "2025-10-16"
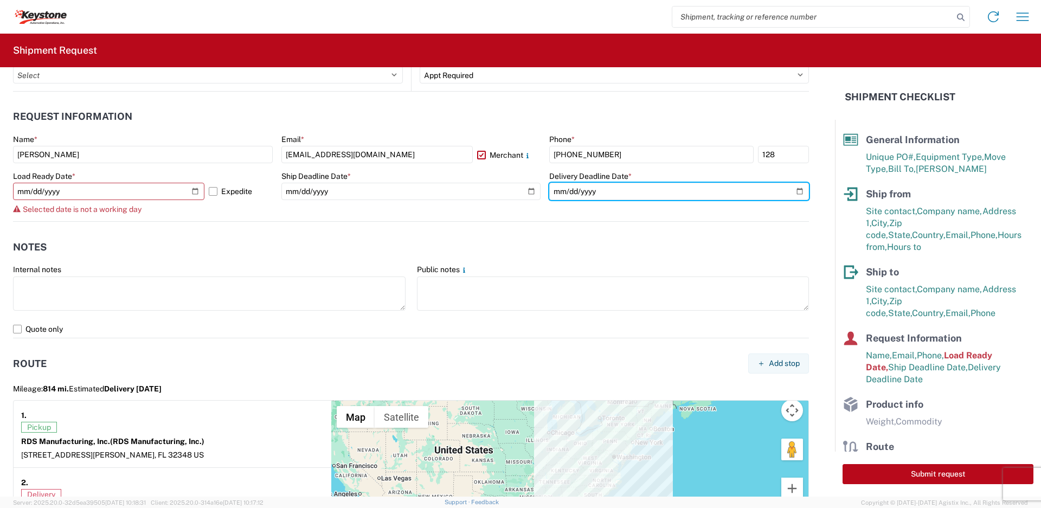
scroll to position [666, 0]
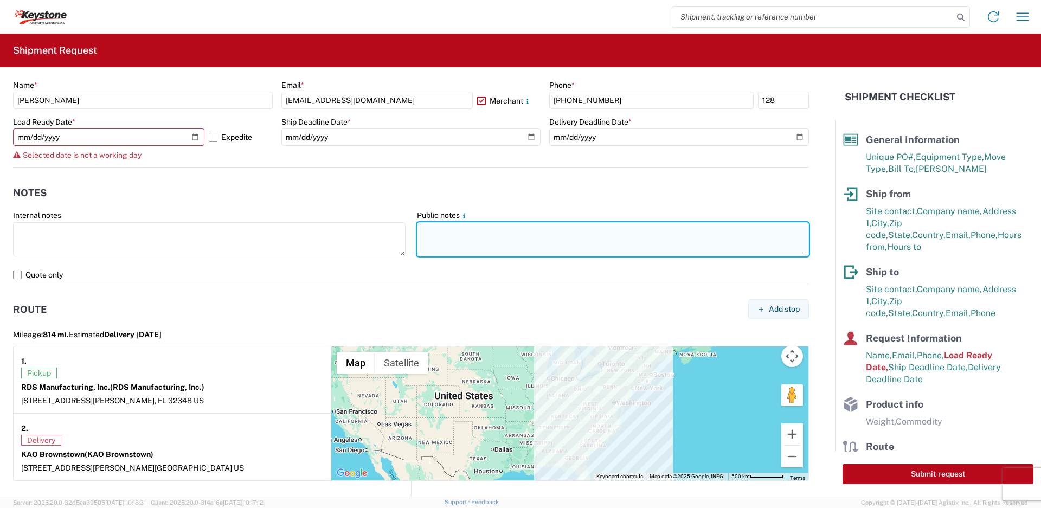
click at [540, 232] on textarea at bounding box center [613, 239] width 393 height 34
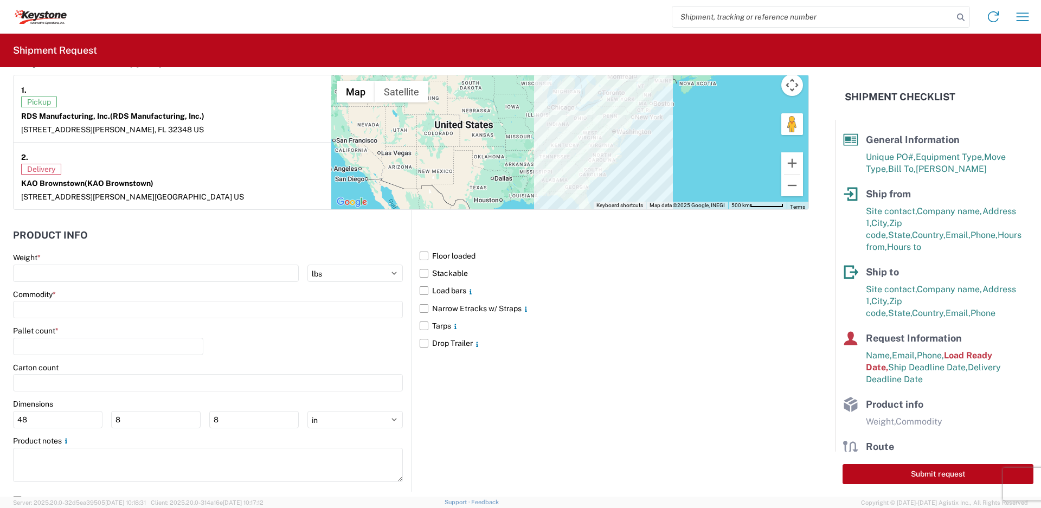
scroll to position [950, 0]
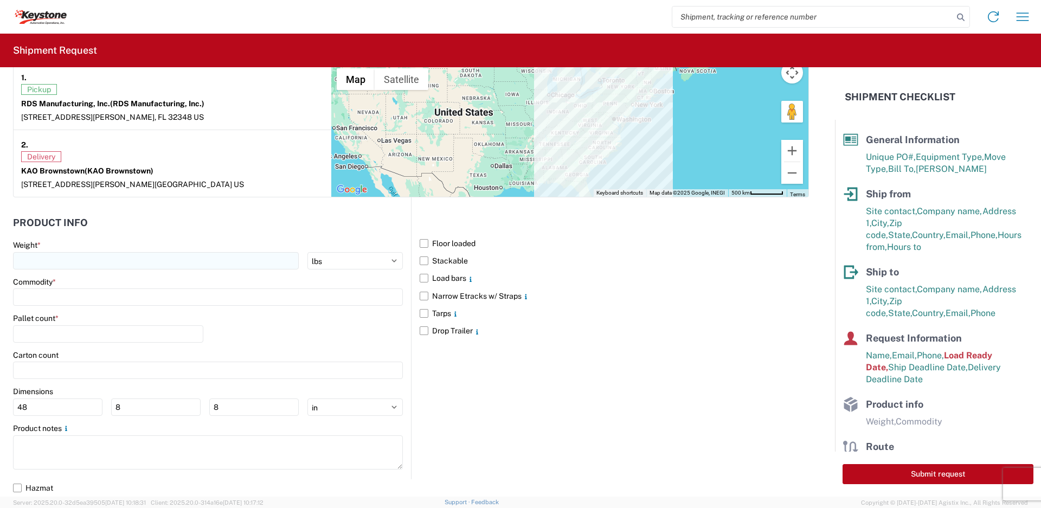
type textarea "Brownstown PO # 5099328: 8 PLT STC 40 PCS. Exeter PO # 464496, 465087: 13 PLT S…"
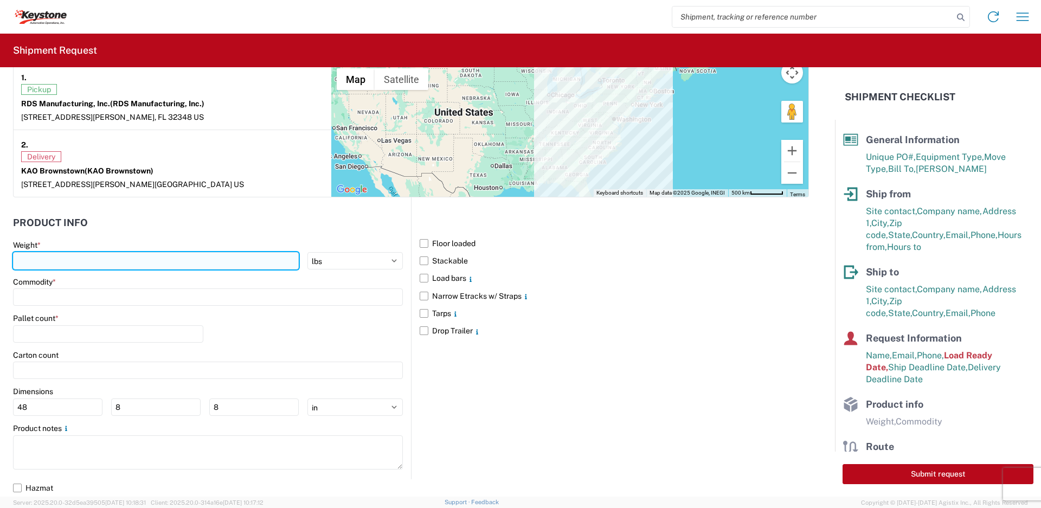
click at [203, 257] on input "number" at bounding box center [156, 260] width 286 height 17
type input "10896"
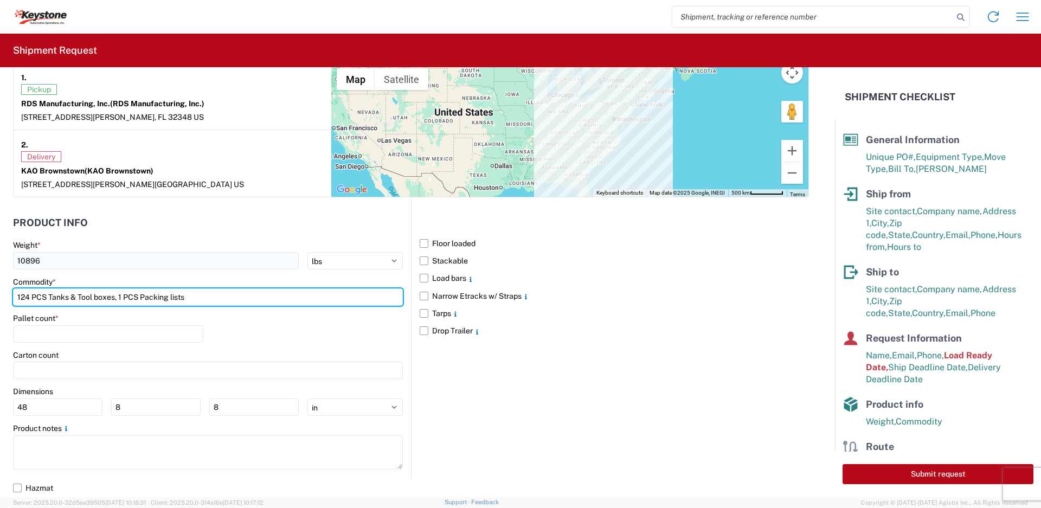
type input "124 PCS Tanks & Tool boxes, 1 PCS Packing lists"
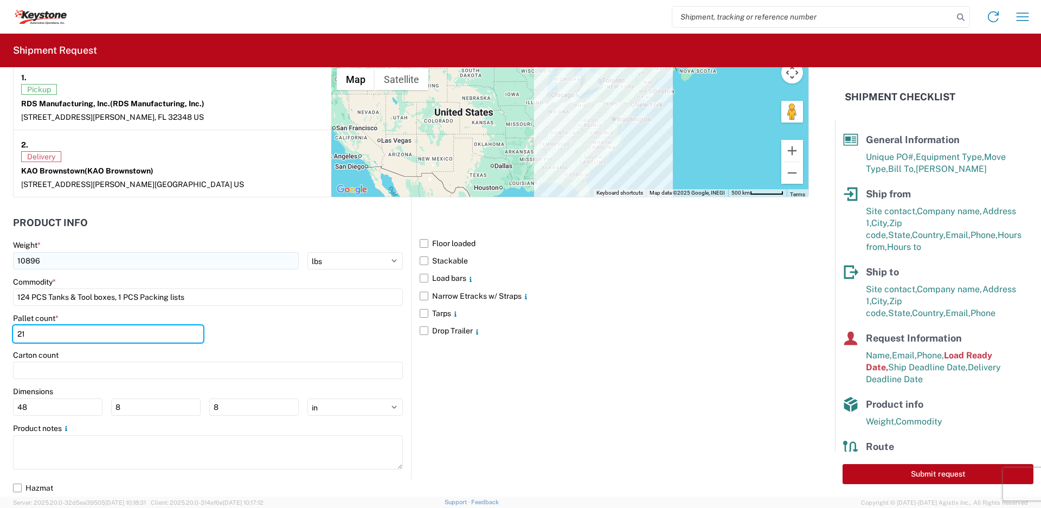
type input "21"
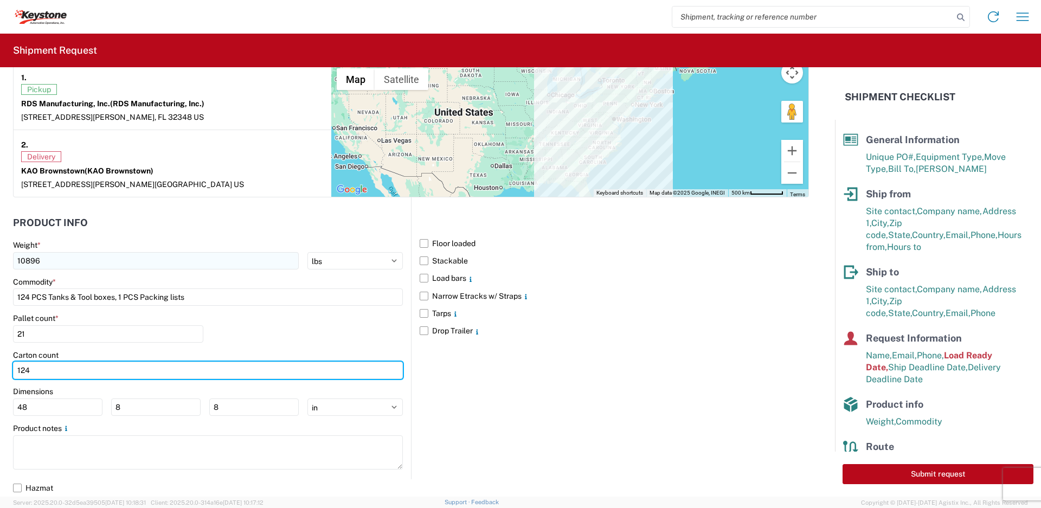
type input "124"
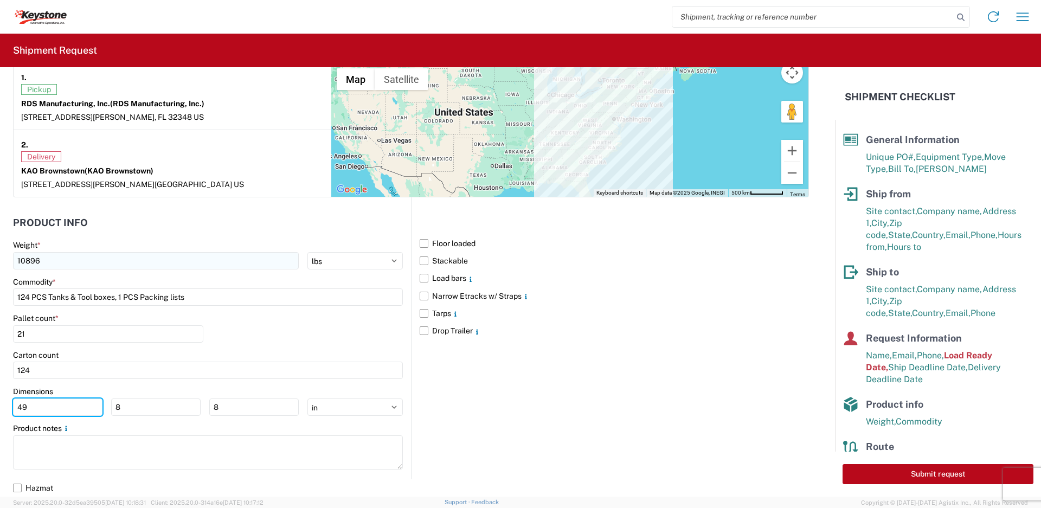
type input "49"
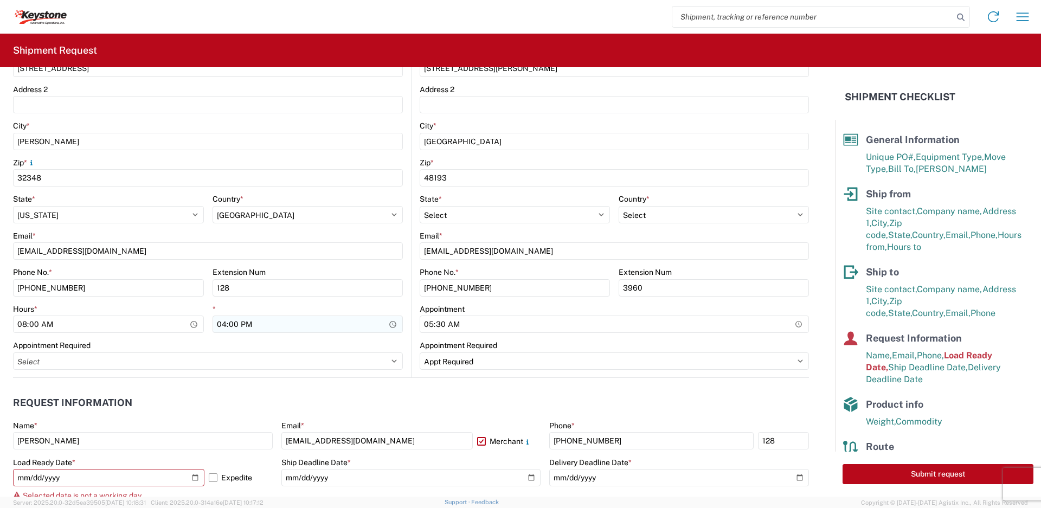
scroll to position [380, 0]
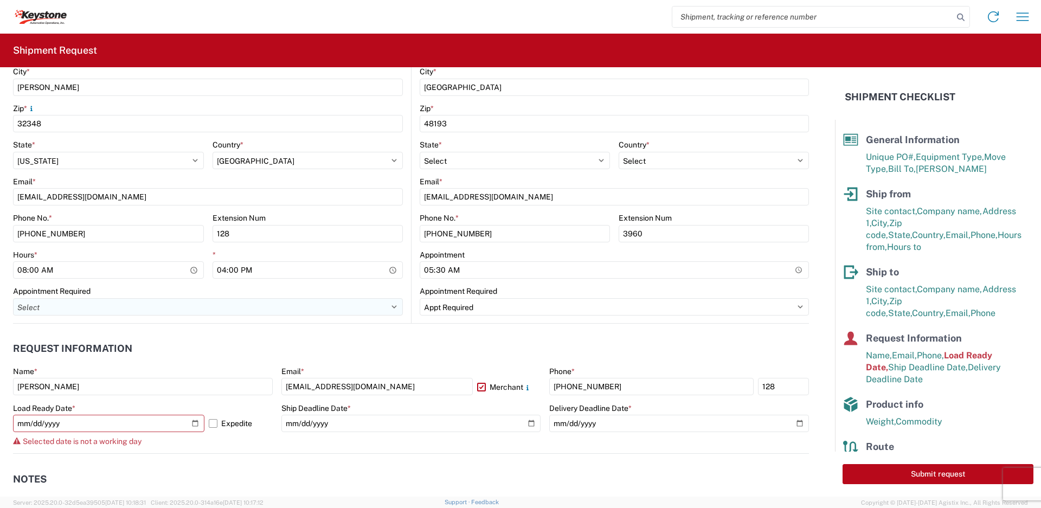
type textarea "Shipper dock hours: Mon-Fri 8 am to 4 pm. CLOSED 11 am to 12 pm. First come, fi…"
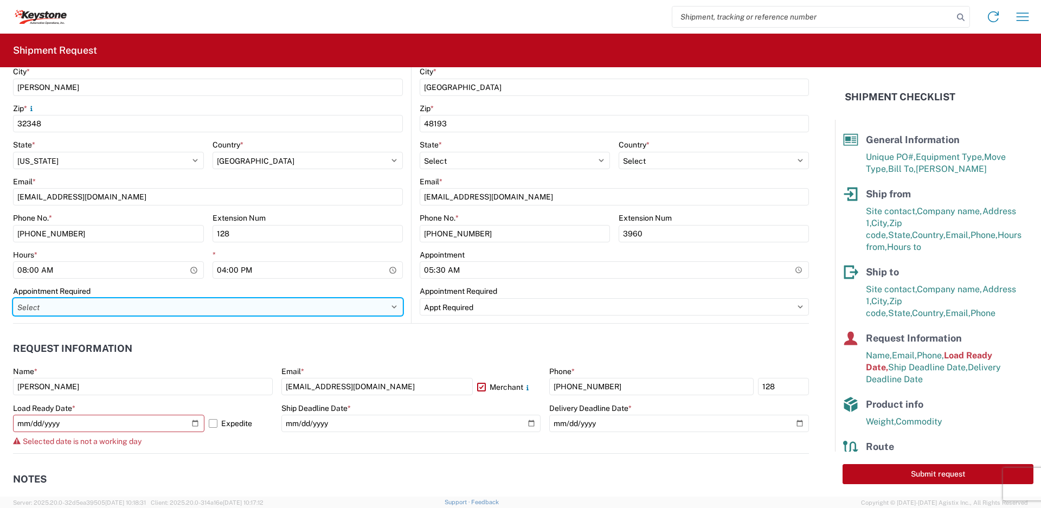
click at [395, 307] on select "Select Appt Required Appt Not Required Appt - First available" at bounding box center [208, 306] width 390 height 17
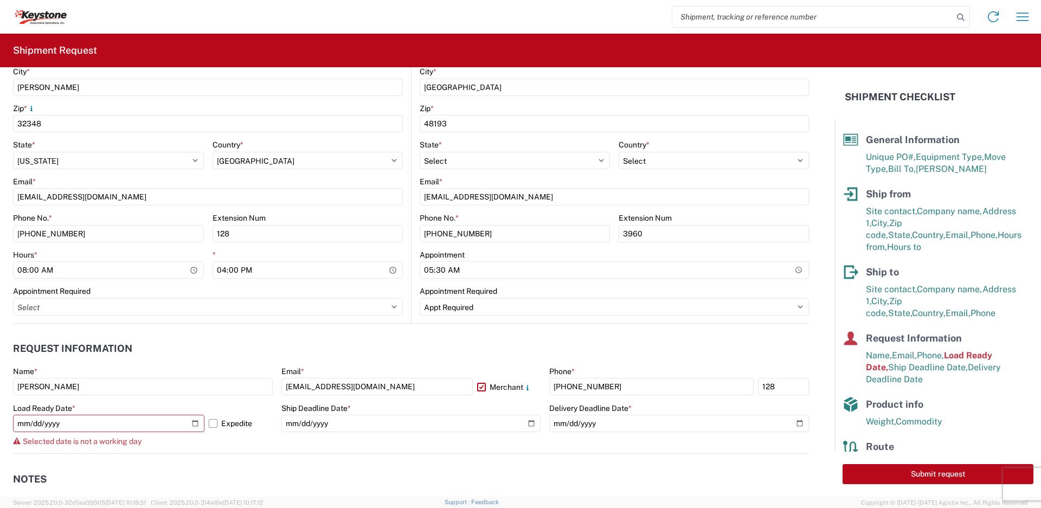
click at [475, 348] on header "Request Information" at bounding box center [411, 349] width 796 height 24
click at [214, 423] on label "Expedite" at bounding box center [241, 423] width 64 height 17
click at [0, 0] on input "Expedite" at bounding box center [0, 0] width 0 height 0
click at [214, 423] on label "Expedite" at bounding box center [241, 423] width 64 height 17
click at [0, 0] on input "Expedite" at bounding box center [0, 0] width 0 height 0
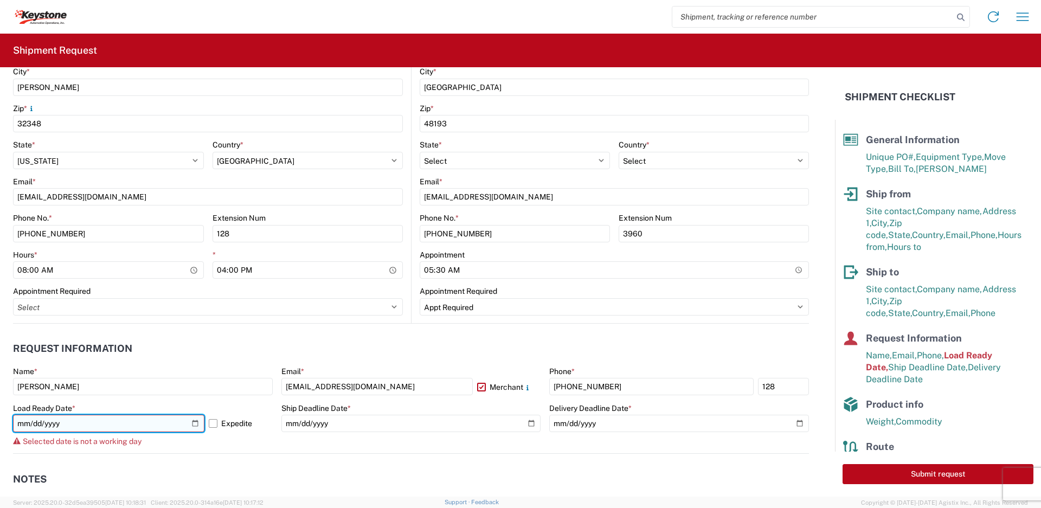
click at [196, 420] on input "2025-10-14" at bounding box center [108, 423] width 191 height 17
click at [193, 420] on input "2025-10-15" at bounding box center [108, 423] width 191 height 17
click at [196, 425] on input "2025-10-13" at bounding box center [108, 423] width 191 height 17
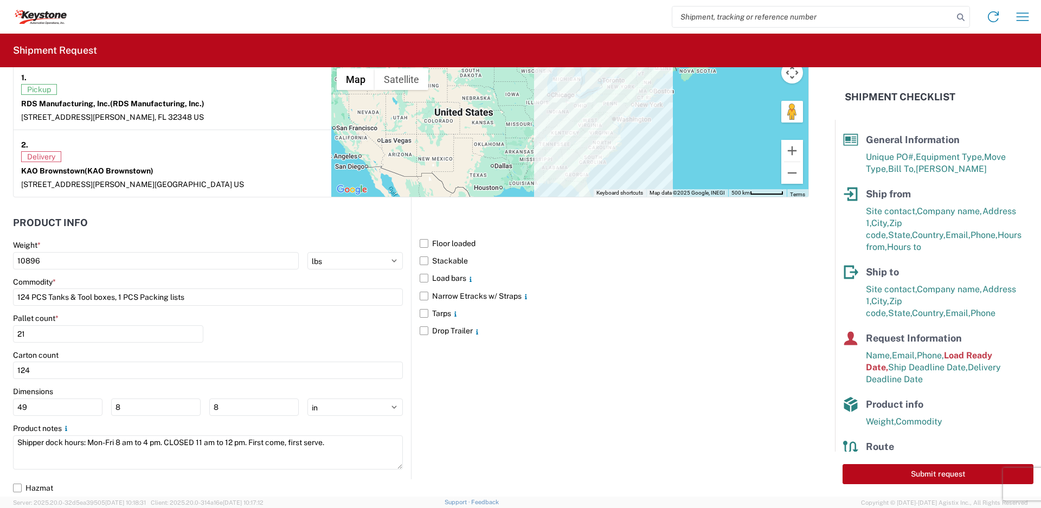
scroll to position [353, 0]
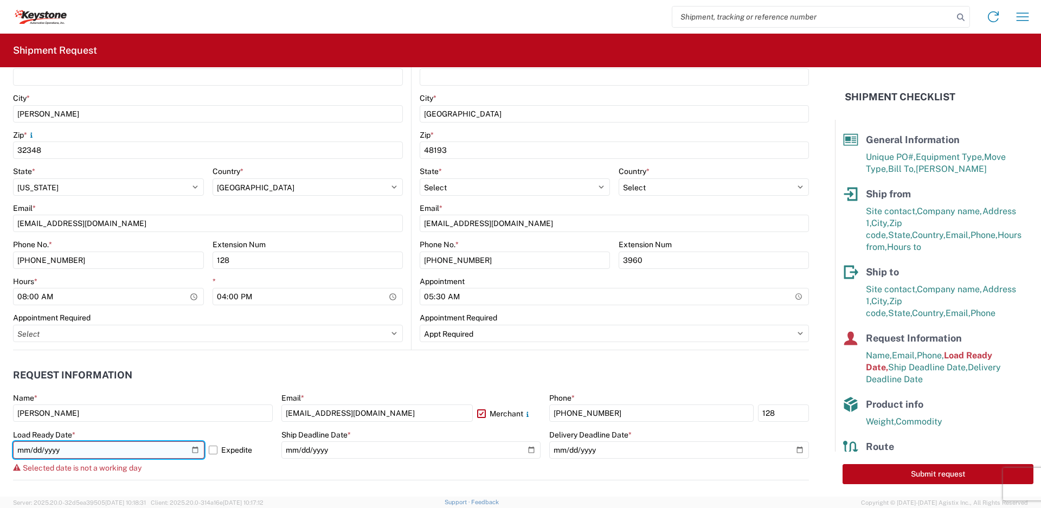
click at [197, 452] on input "2025-10-14" at bounding box center [108, 449] width 191 height 17
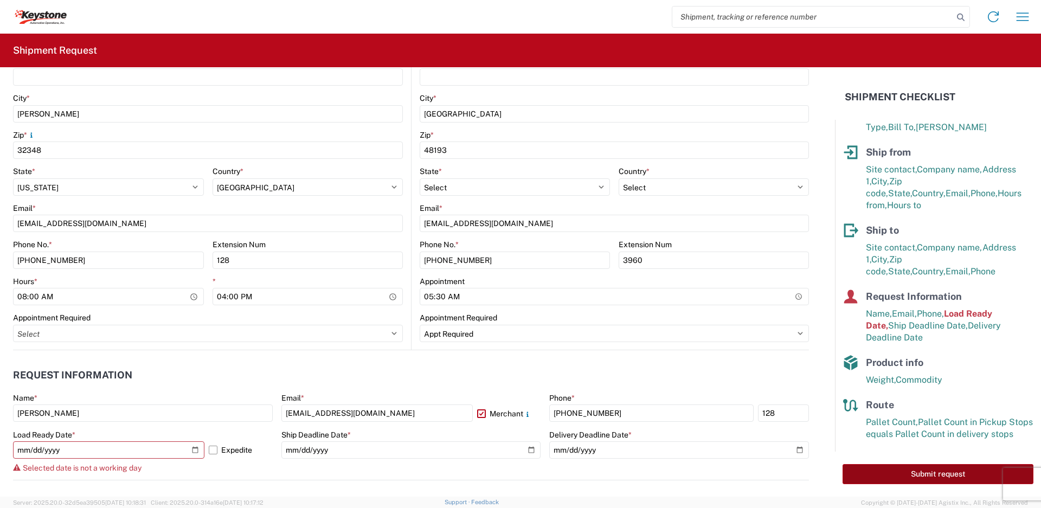
click at [915, 480] on button "Submit request" at bounding box center [938, 474] width 191 height 20
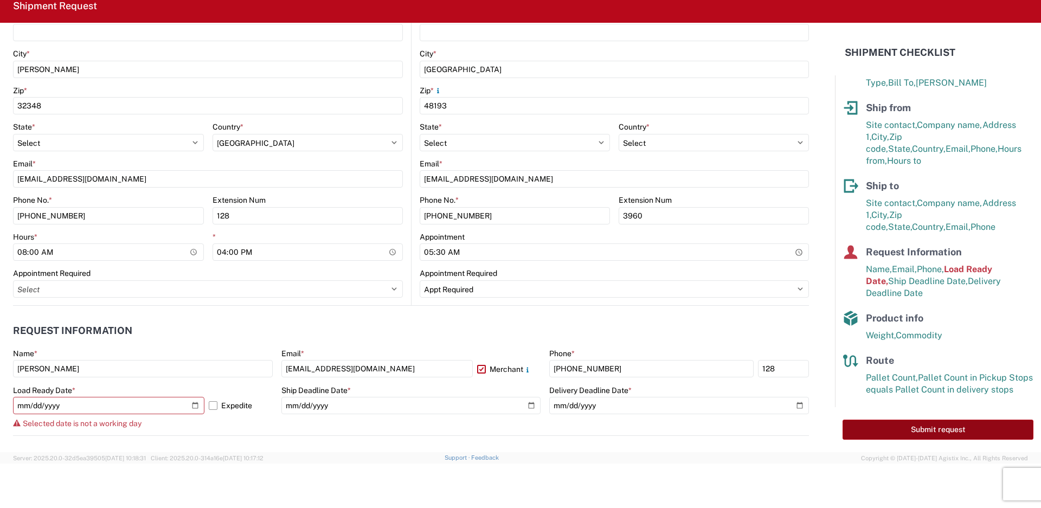
click at [909, 427] on button "Submit request" at bounding box center [938, 430] width 191 height 20
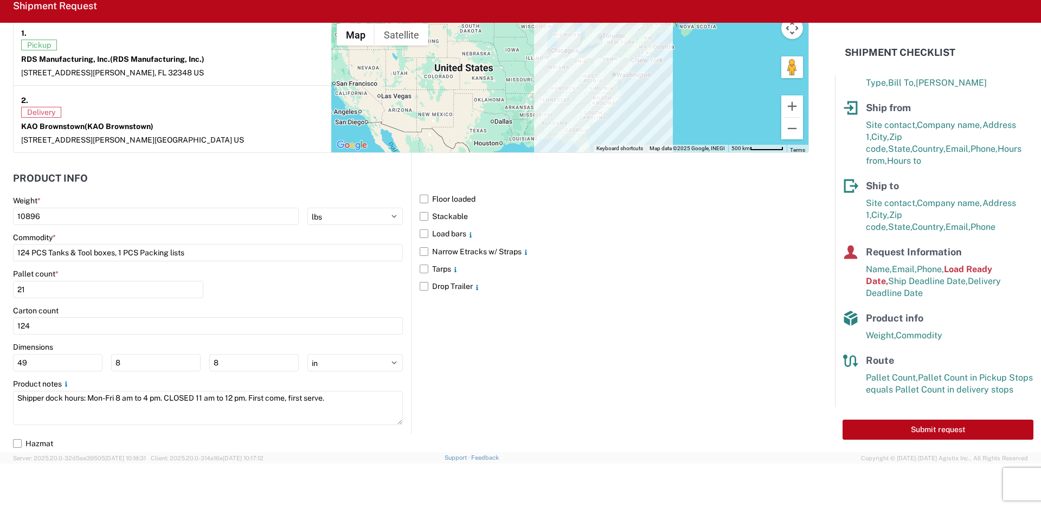
scroll to position [0, 0]
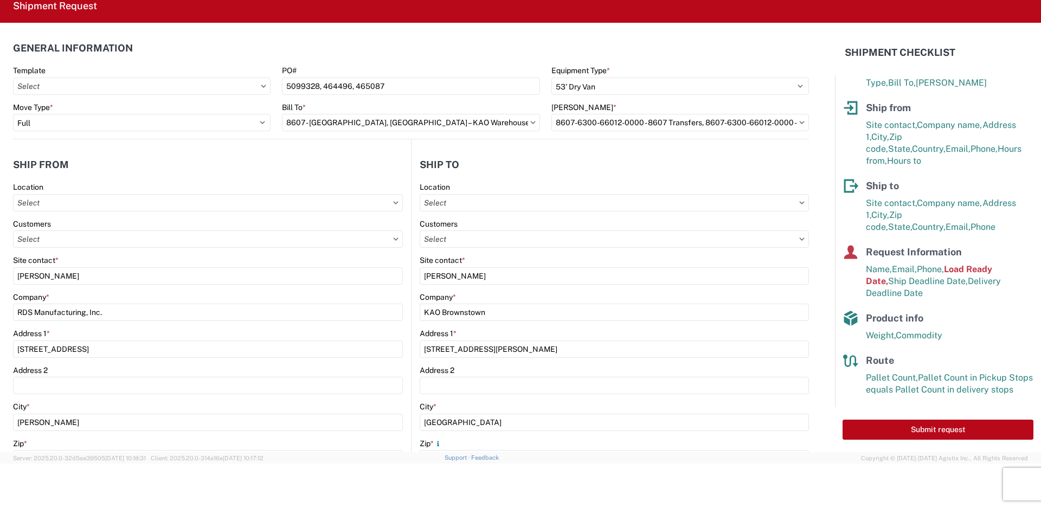
click at [848, 102] on icon at bounding box center [853, 108] width 10 height 14
click at [618, 43] on header "General Information" at bounding box center [411, 48] width 796 height 24
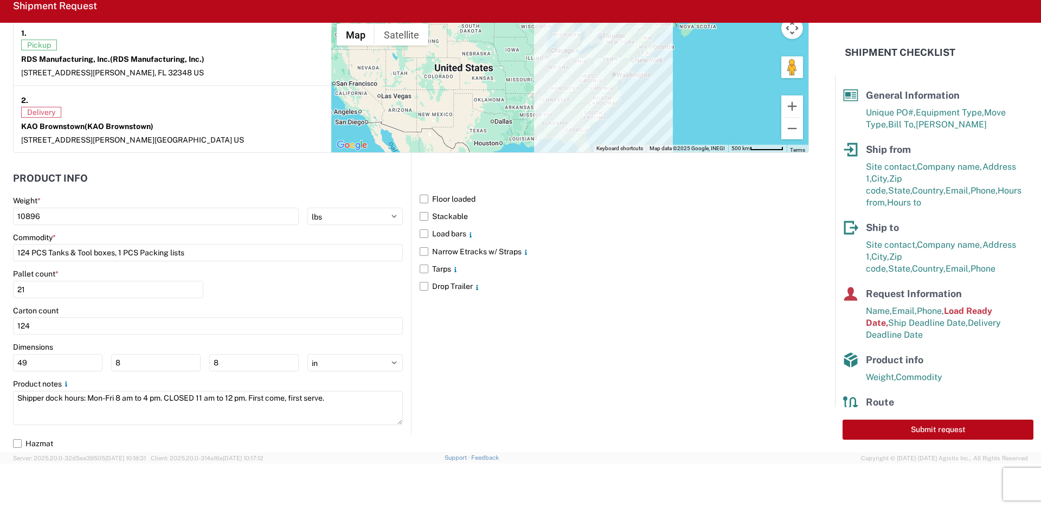
scroll to position [461, 0]
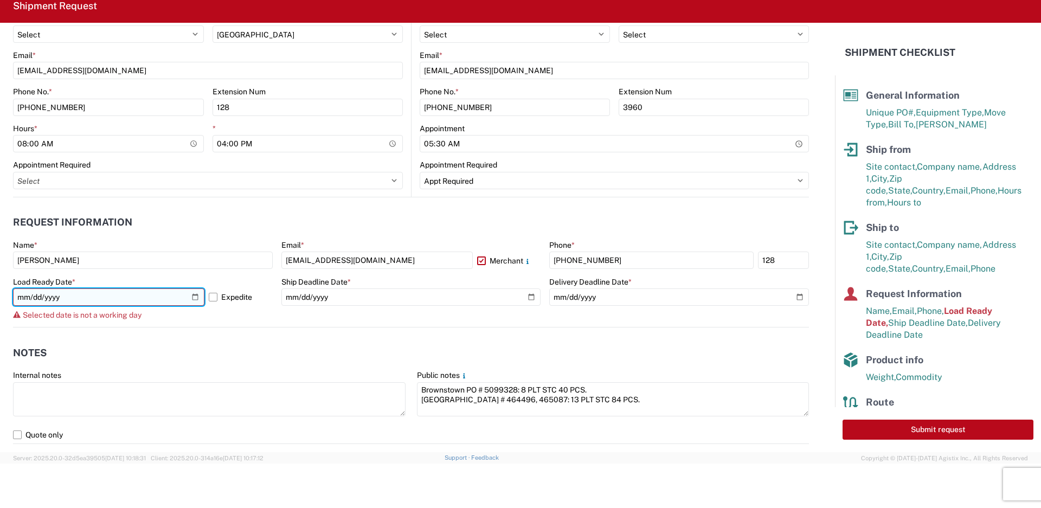
click at [190, 296] on input "2025-10-14" at bounding box center [108, 297] width 191 height 17
click at [194, 297] on input "2025-10-10" at bounding box center [108, 297] width 191 height 17
click at [236, 355] on header "Notes" at bounding box center [411, 353] width 796 height 24
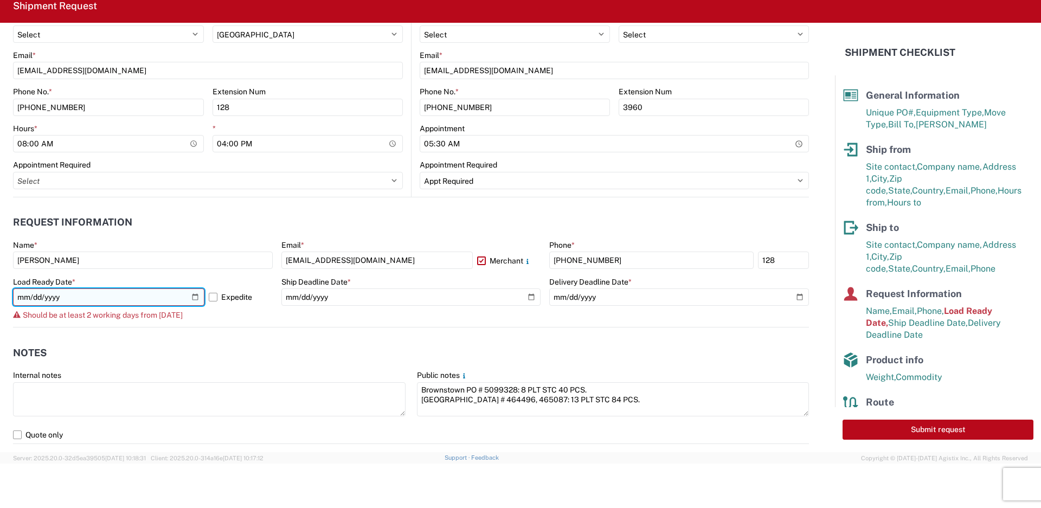
click at [192, 292] on input "2025-10-10" at bounding box center [108, 297] width 191 height 17
click at [191, 292] on input "2025-10-13" at bounding box center [108, 297] width 191 height 17
click at [196, 298] on input "2025-10-13" at bounding box center [108, 297] width 191 height 17
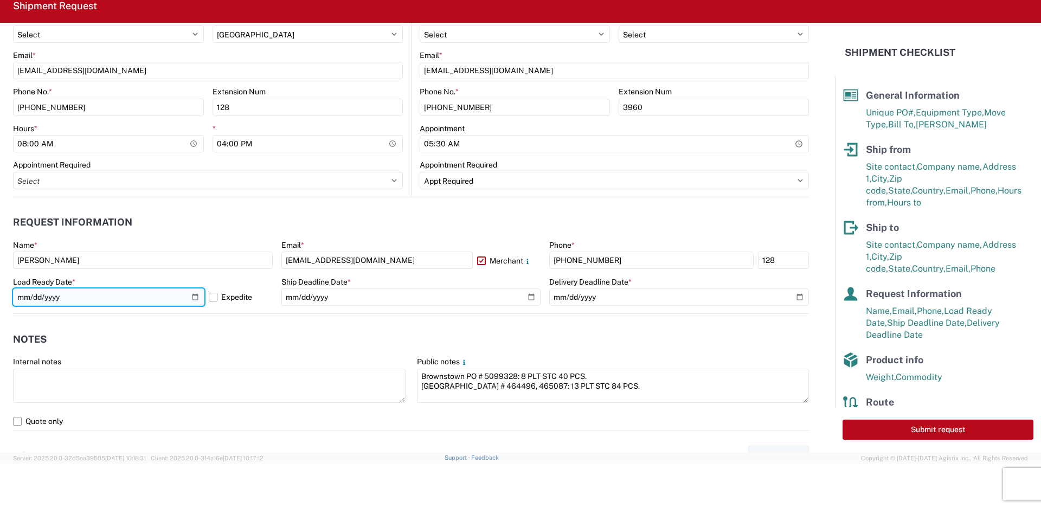
click at [194, 296] on input "2025-10-11" at bounding box center [108, 297] width 191 height 17
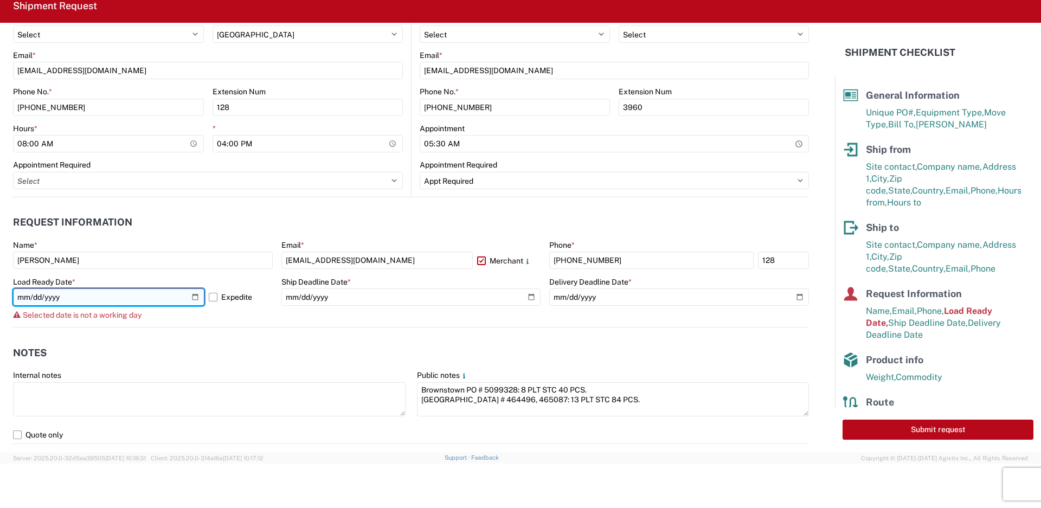
click at [194, 300] on input "2025-10-12" at bounding box center [108, 297] width 191 height 17
type input "2025-10-11"
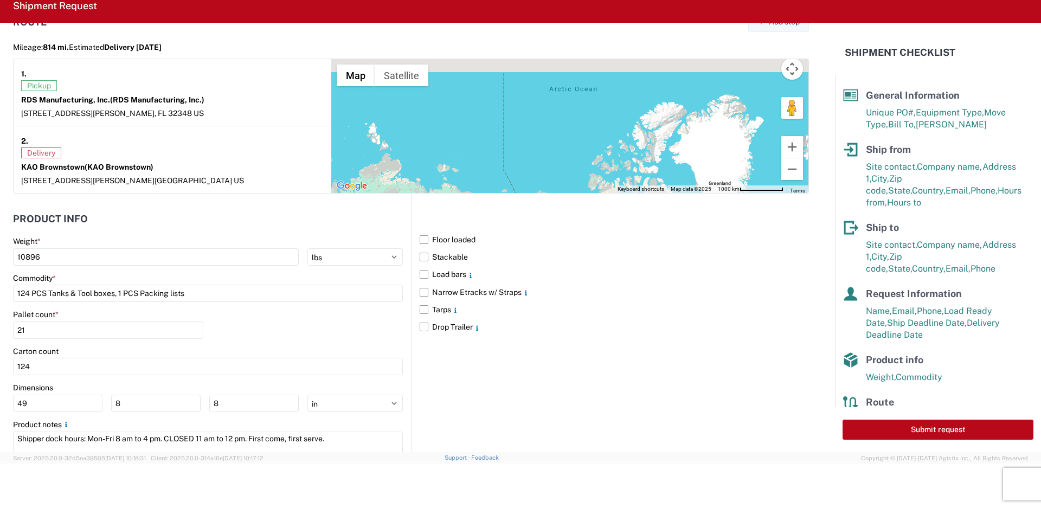
scroll to position [936, 0]
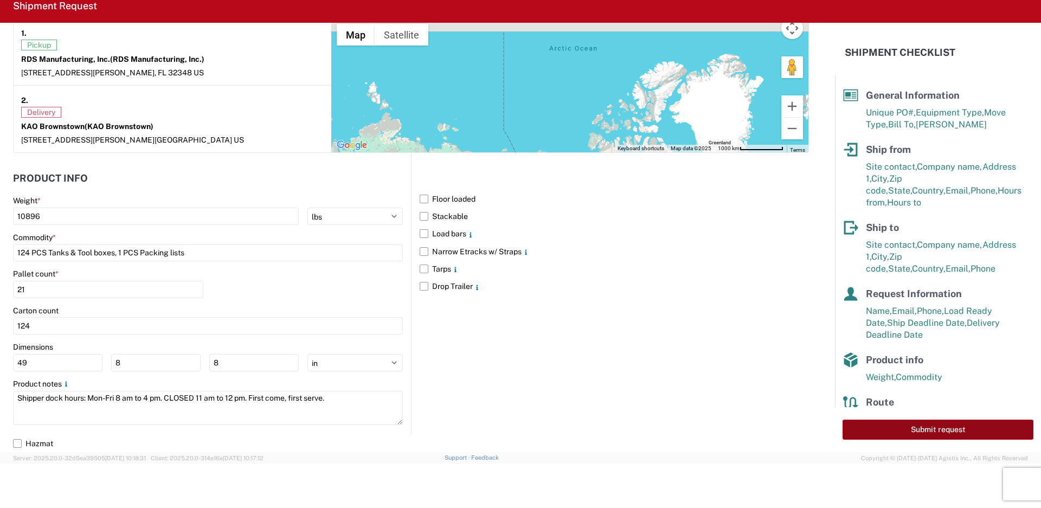
click at [995, 432] on button "Submit request" at bounding box center [938, 430] width 191 height 20
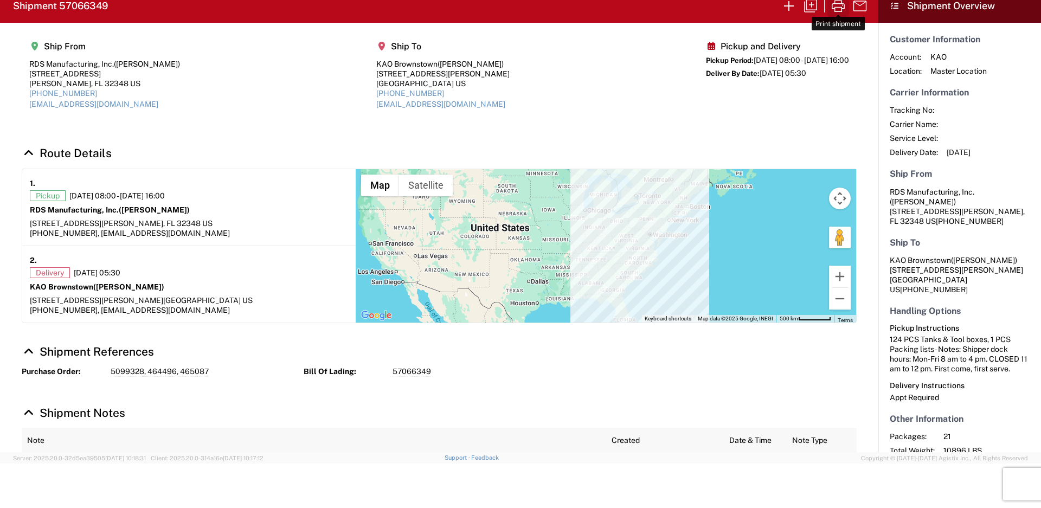
click at [844, 8] on icon "button" at bounding box center [838, 6] width 13 height 12
